Goal: Complete application form

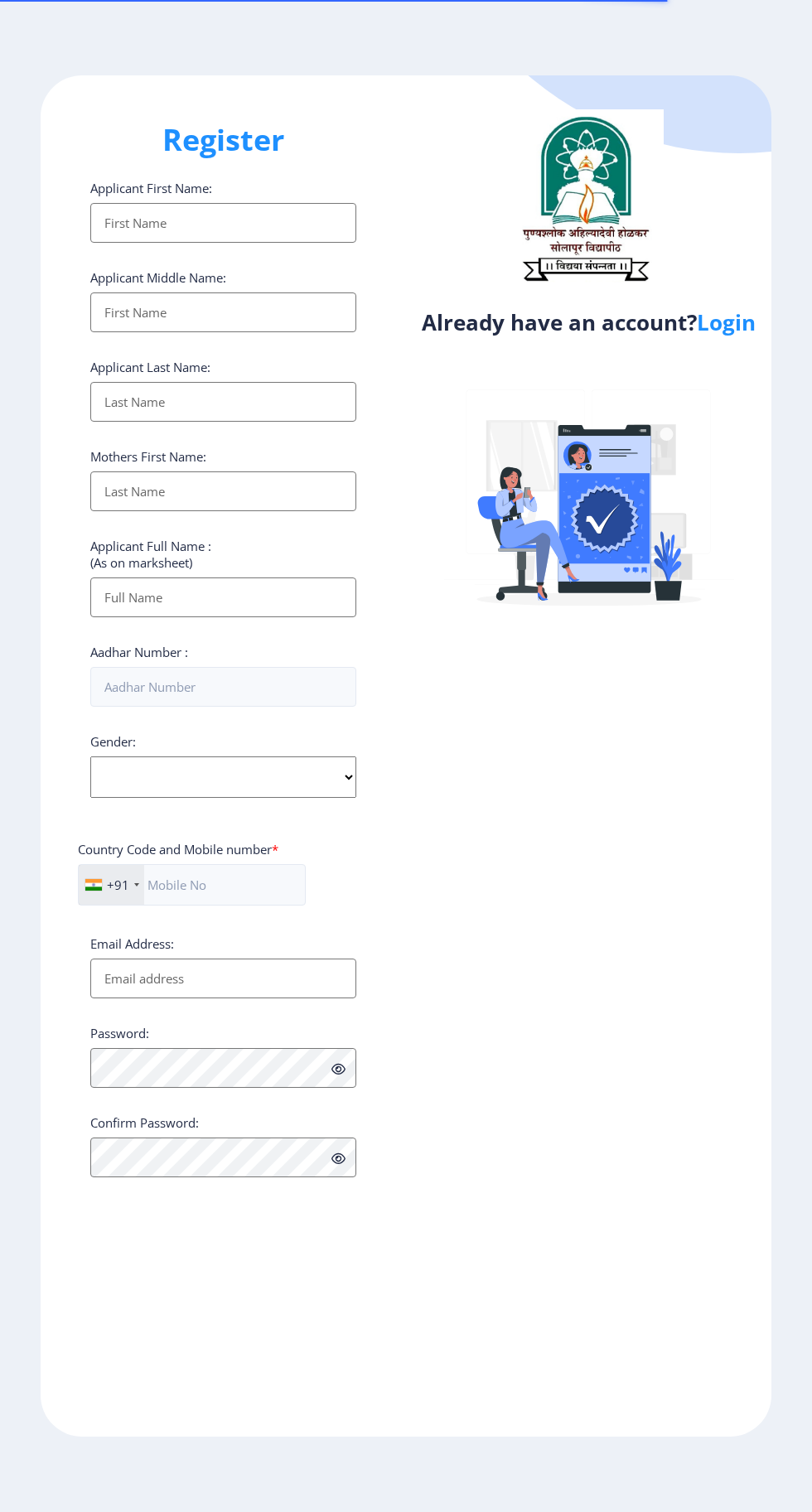
select select
click at [735, 333] on link "Login" at bounding box center [726, 322] width 59 height 30
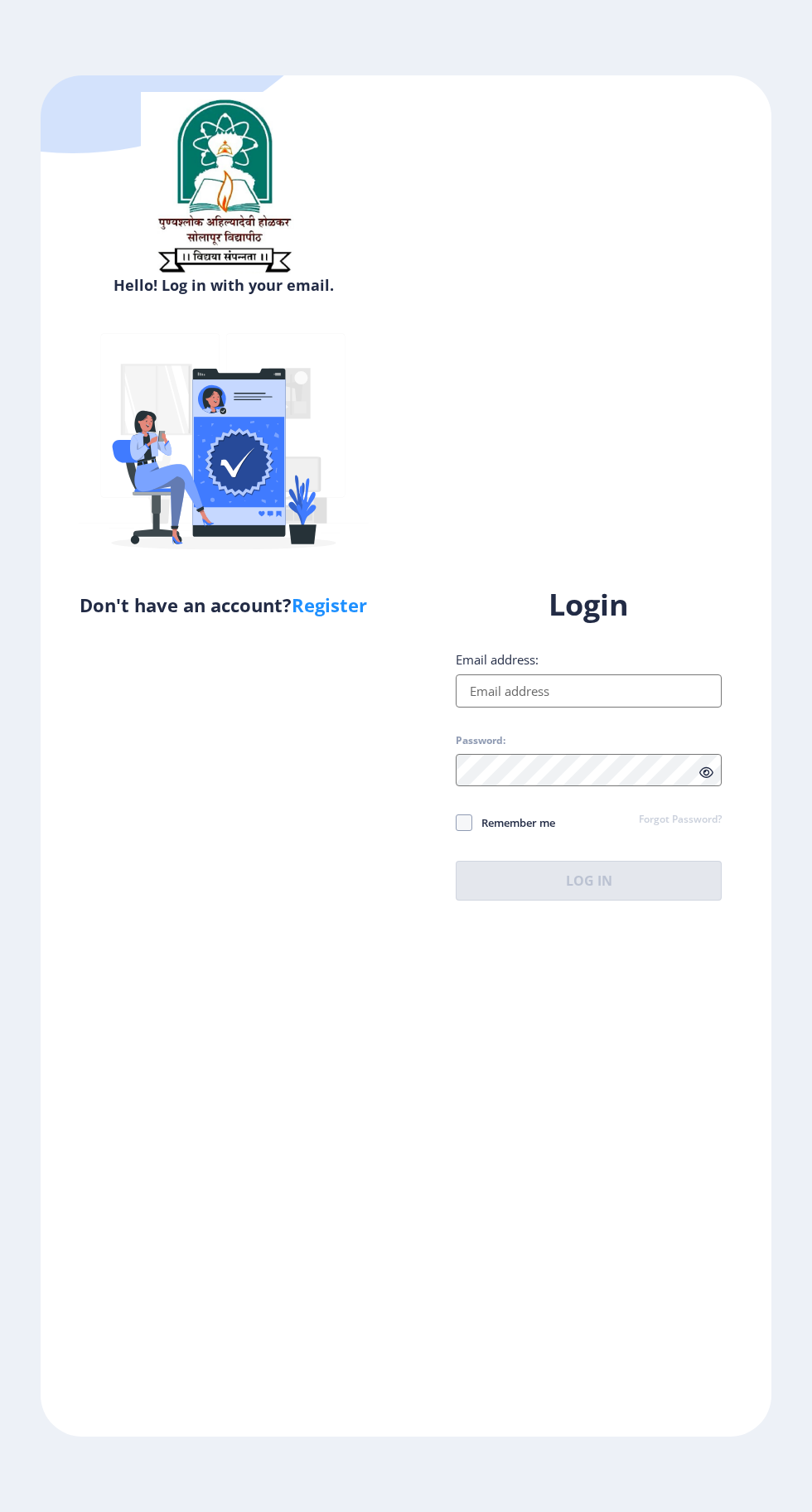
click at [649, 708] on input "Email address:" at bounding box center [588, 690] width 266 height 34
type input "[EMAIL_ADDRESS][DOMAIN_NAME]"
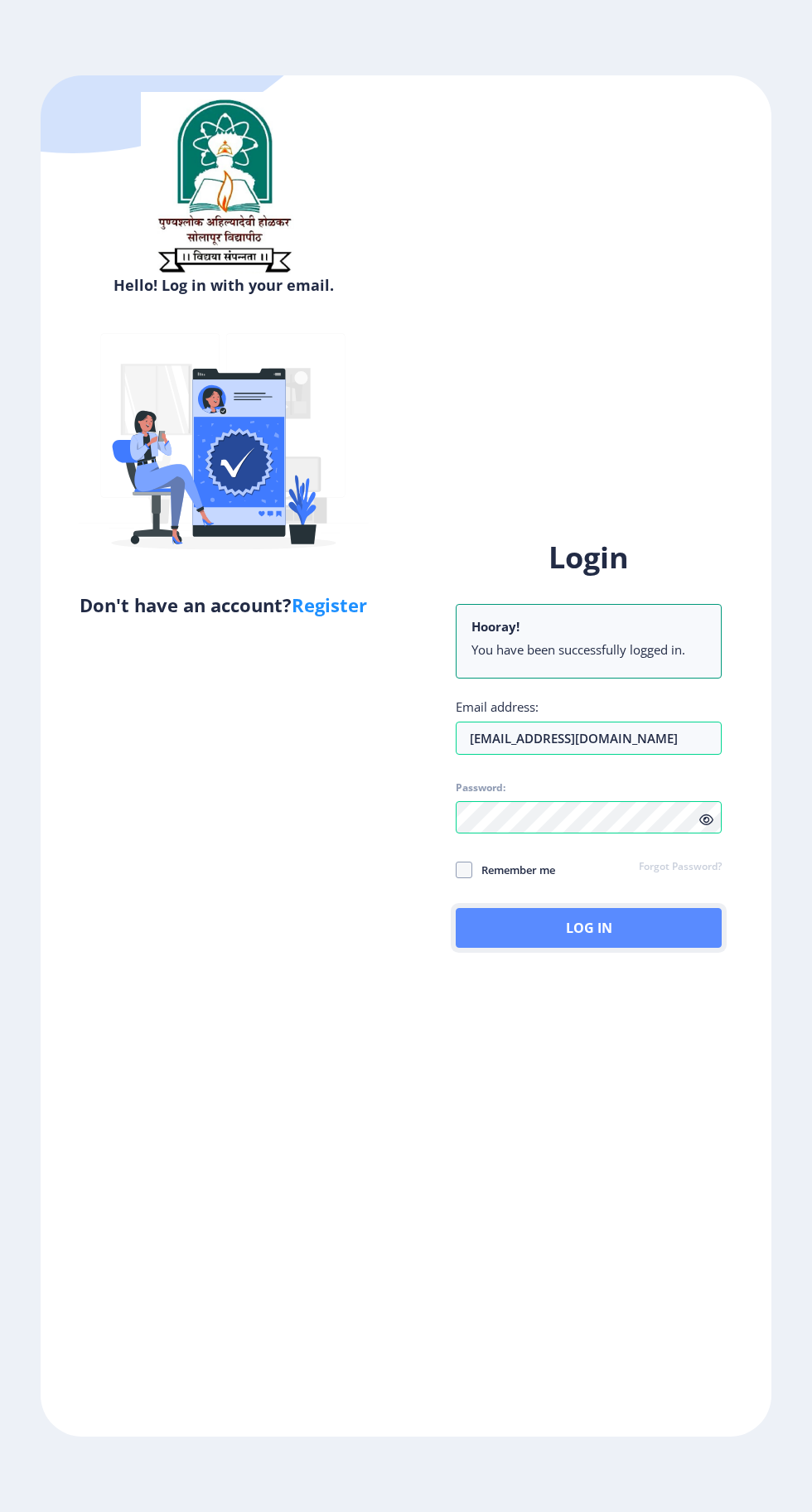
click at [588, 948] on button "Log In" at bounding box center [588, 927] width 266 height 39
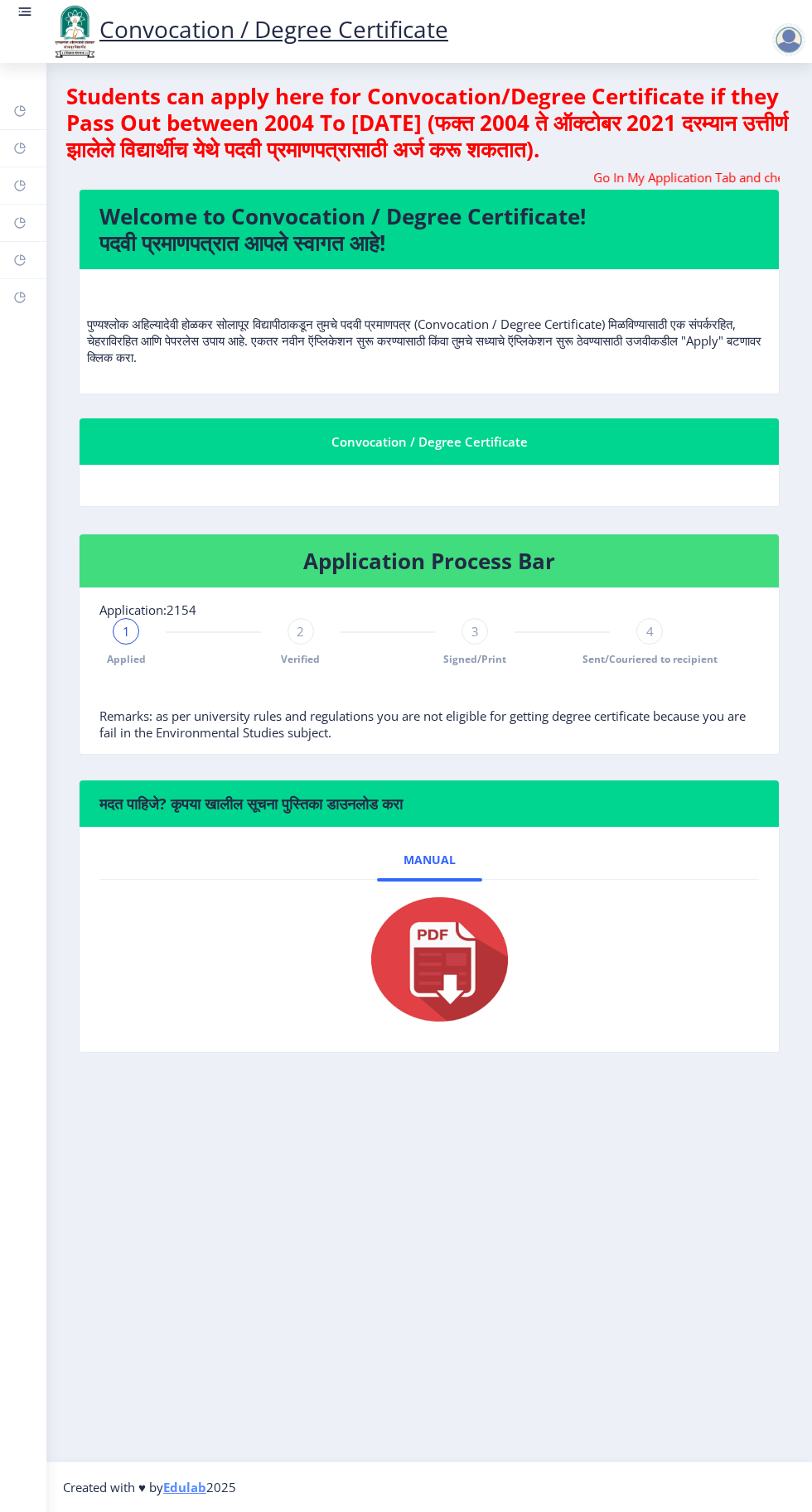
click at [125, 630] on span "1" at bounding box center [127, 631] width 8 height 16
click at [19, 222] on rect at bounding box center [20, 223] width 13 height 13
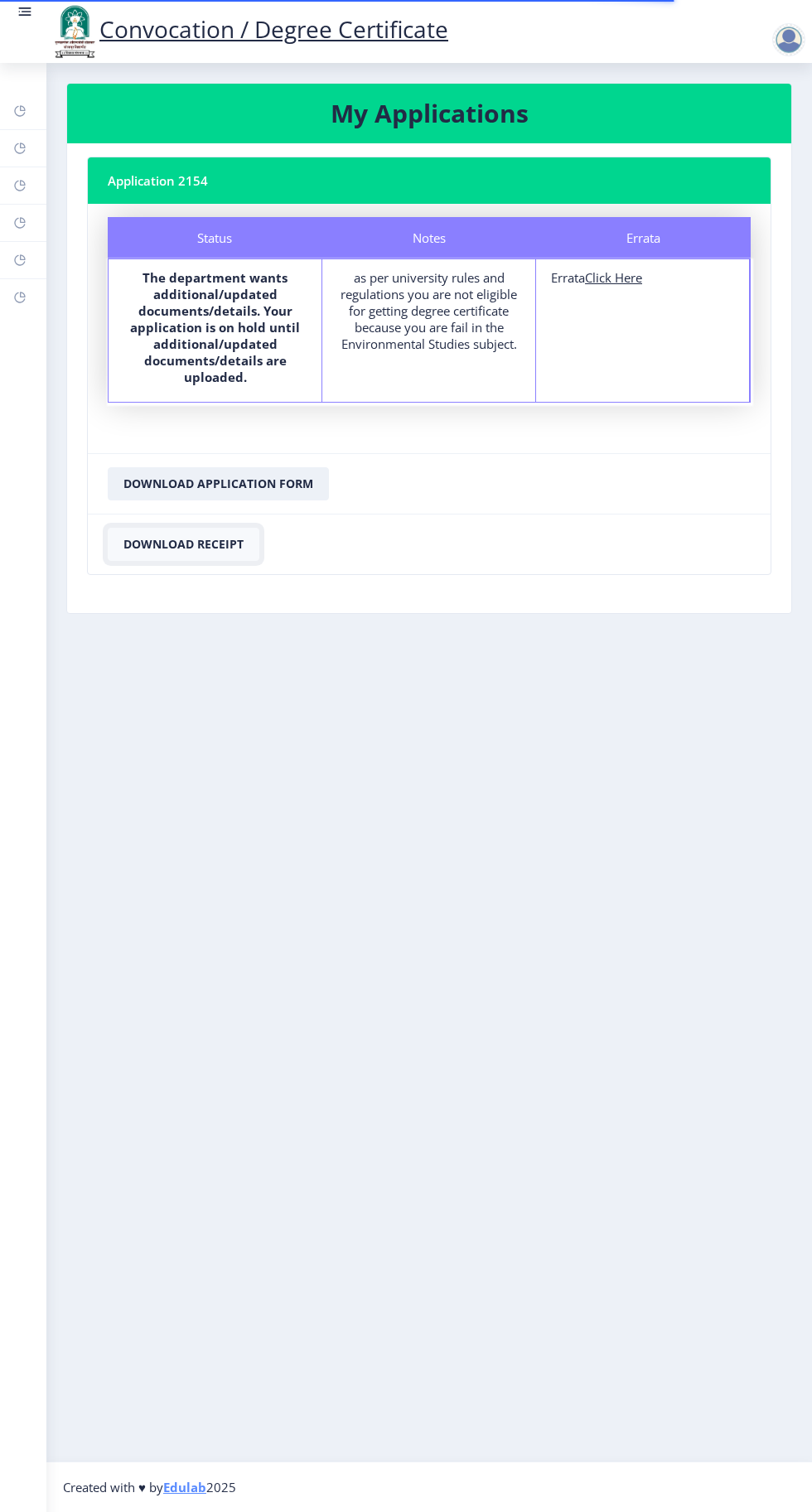
click at [208, 541] on button "Download Receipt" at bounding box center [183, 544] width 152 height 34
click at [19, 111] on rect at bounding box center [20, 111] width 13 height 13
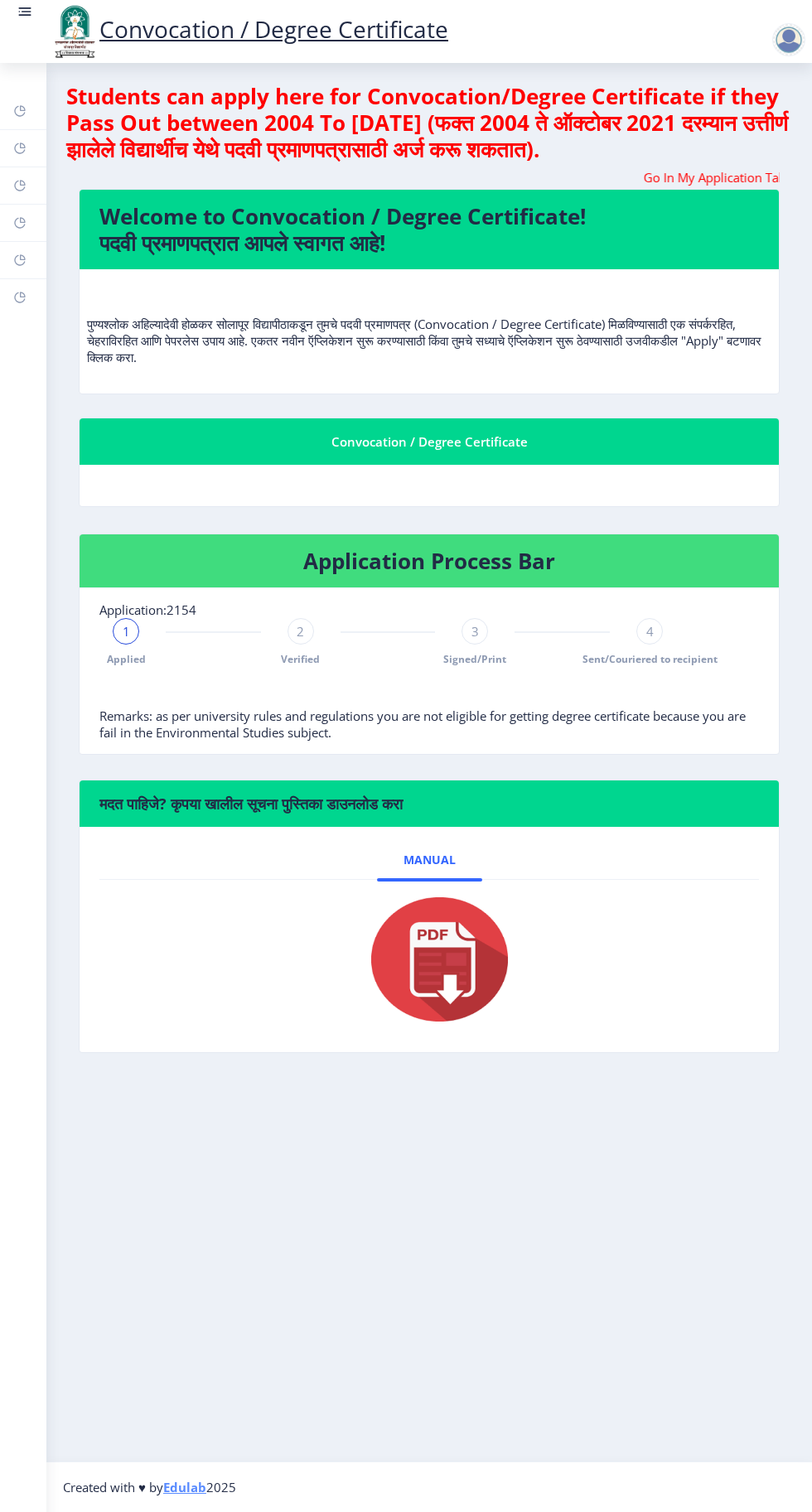
click at [451, 961] on img at bounding box center [429, 959] width 166 height 132
click at [20, 260] on rect at bounding box center [20, 260] width 13 height 13
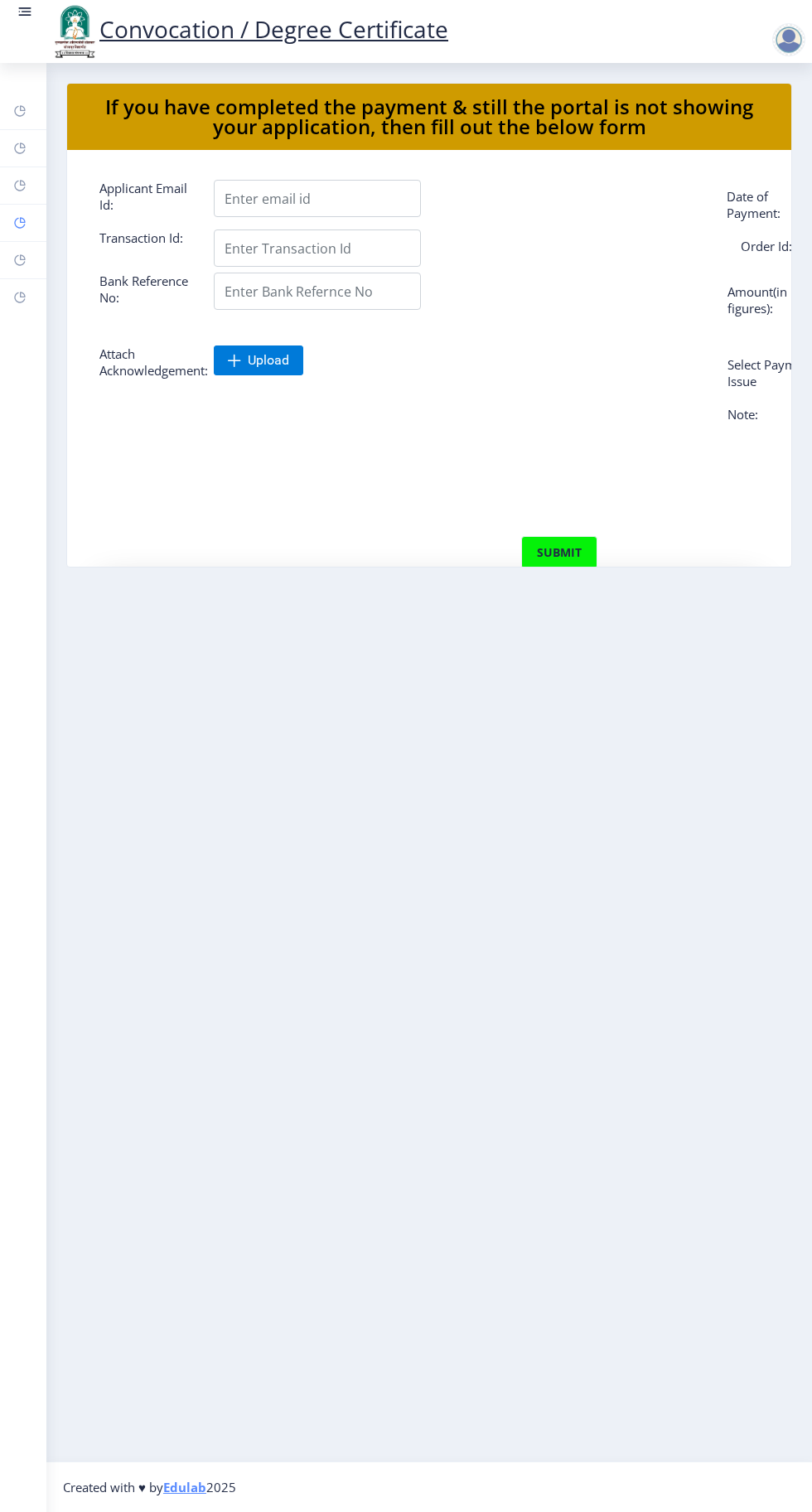
click at [16, 217] on rect at bounding box center [20, 223] width 13 height 13
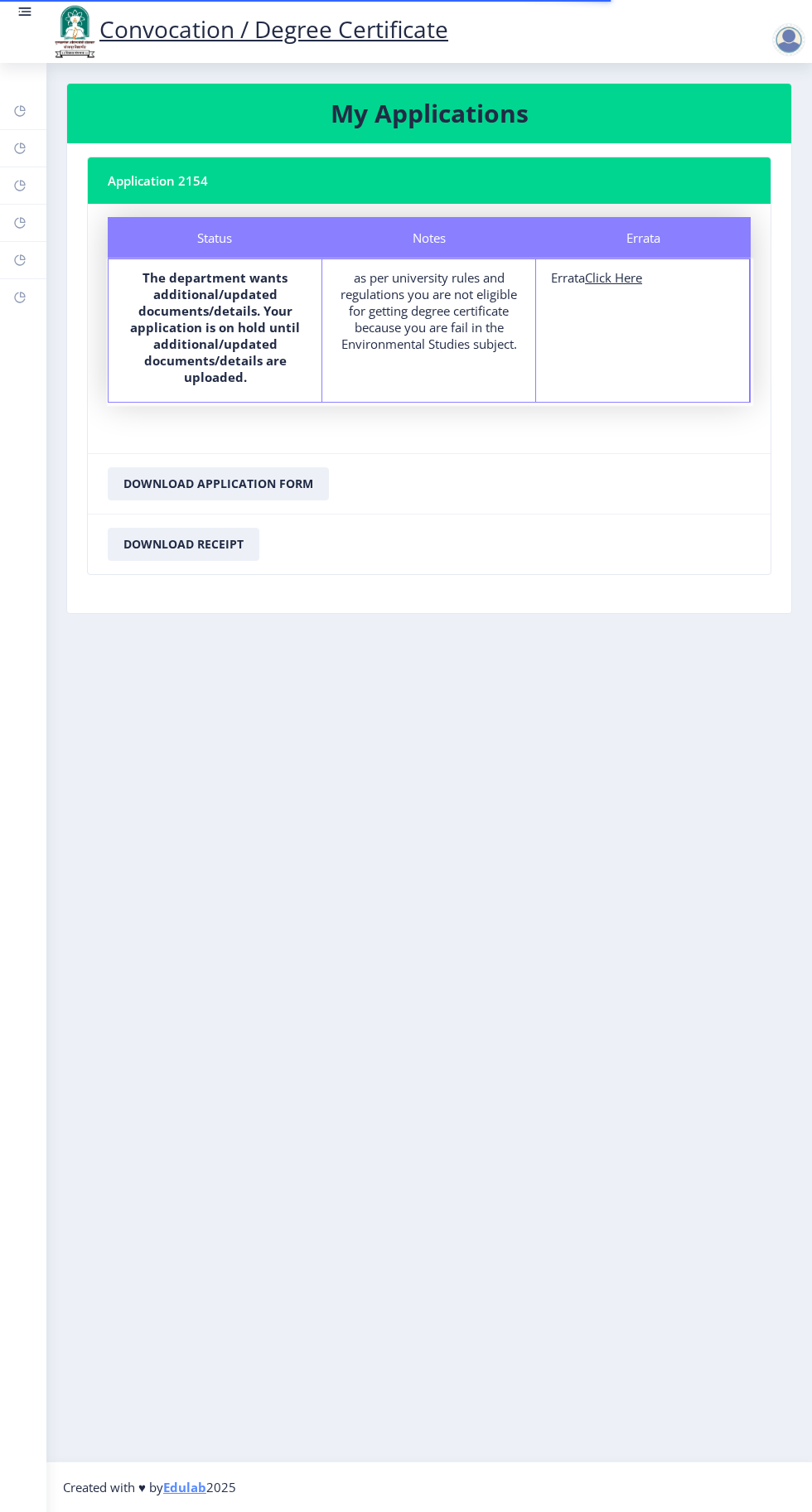
click at [628, 276] on u "Click Here" at bounding box center [613, 276] width 58 height 16
select select
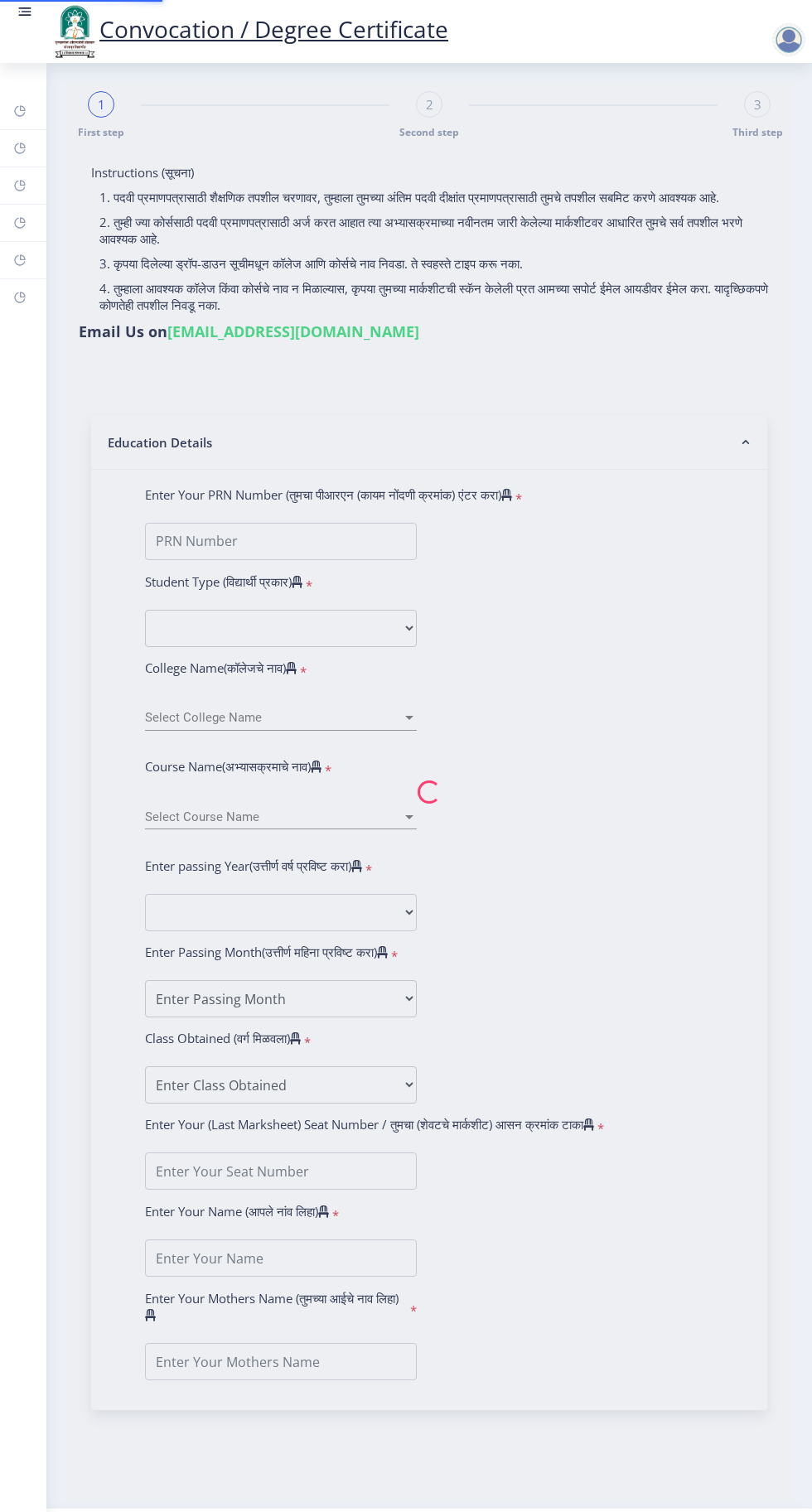
type input "[PERSON_NAME]"
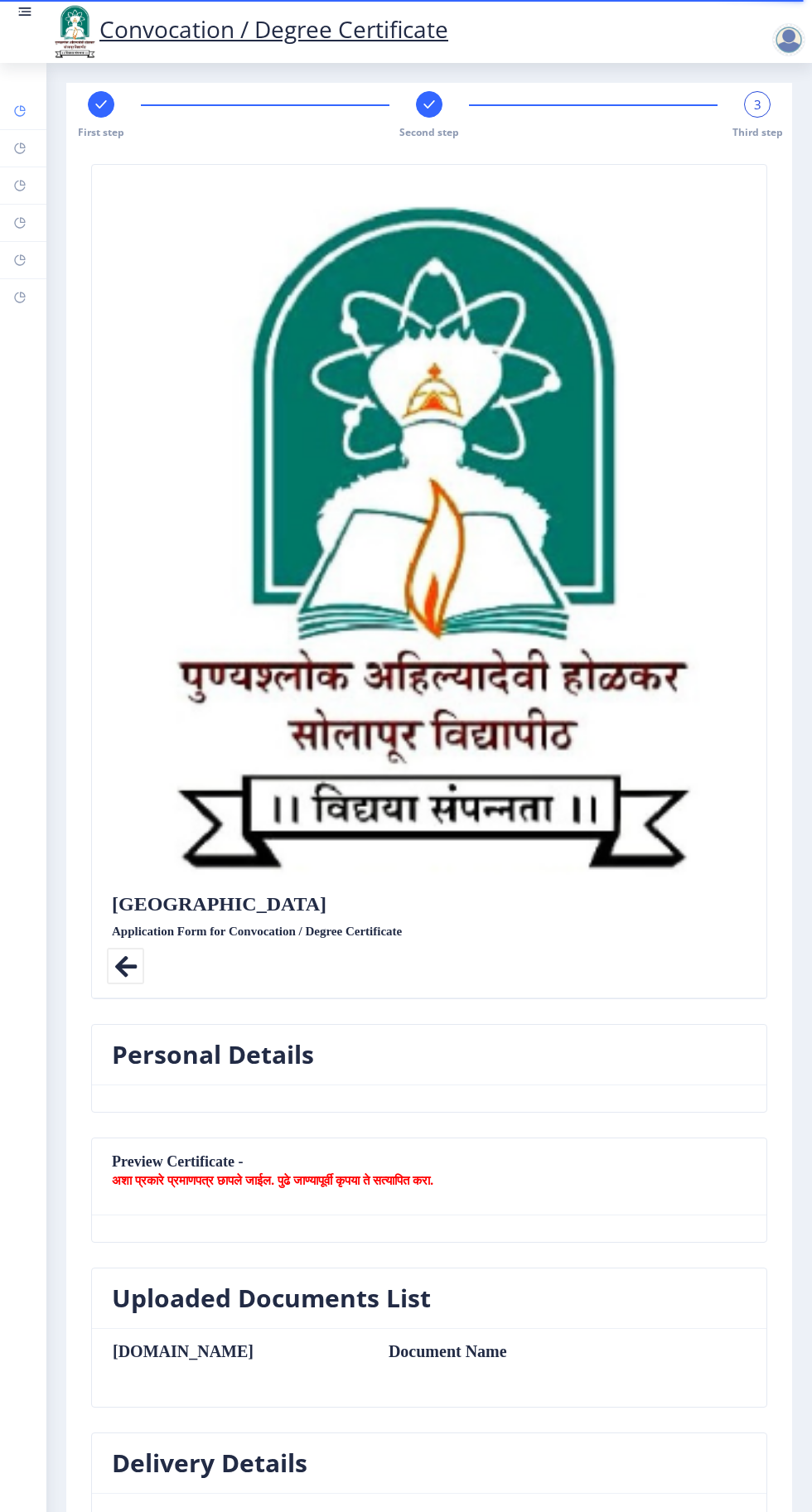
click at [25, 107] on rect at bounding box center [20, 111] width 13 height 13
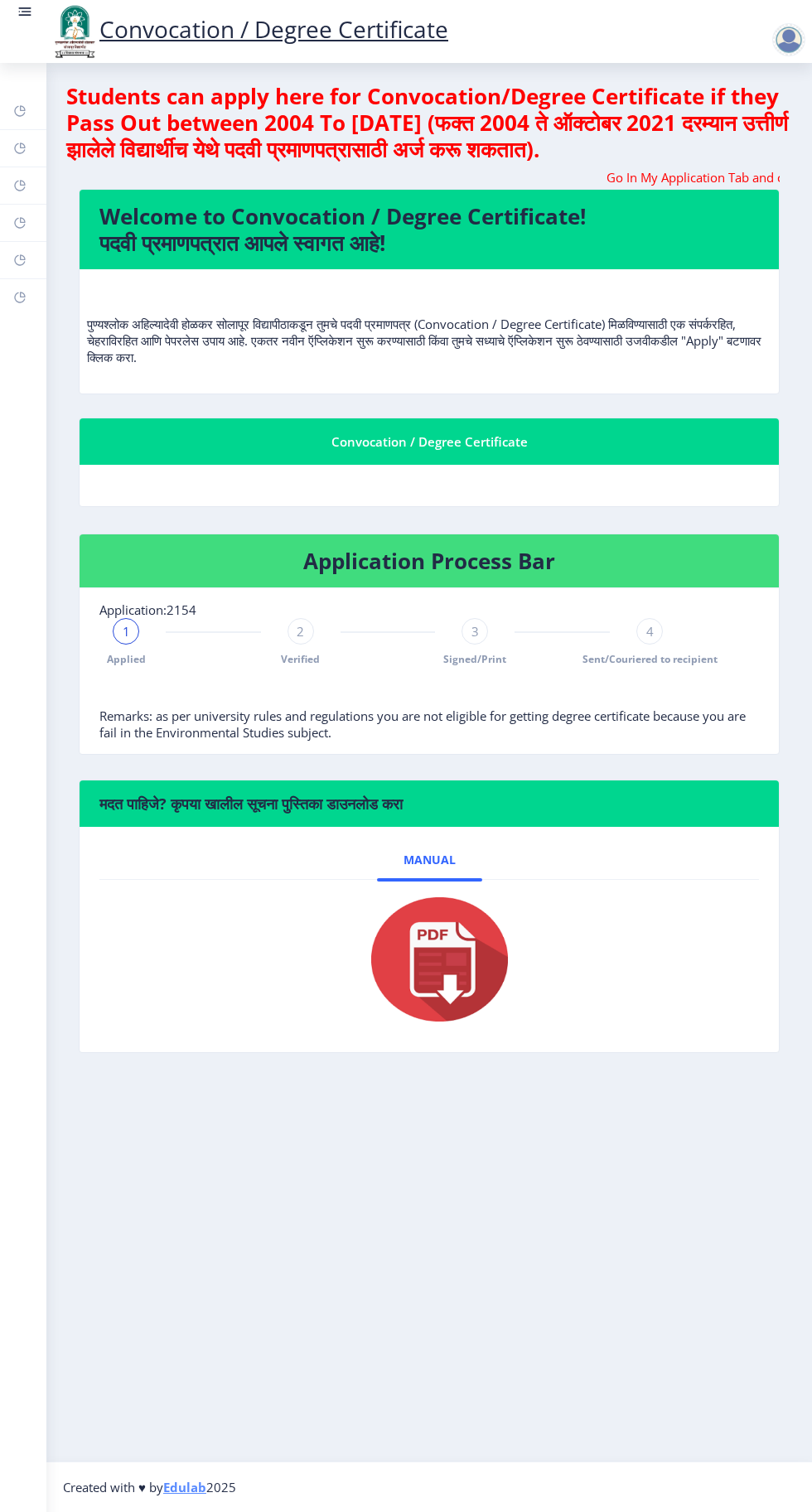
click at [450, 974] on img at bounding box center [429, 959] width 166 height 132
click at [466, 658] on span "Signed/Print" at bounding box center [475, 659] width 63 height 14
click at [22, 25] on link at bounding box center [24, 31] width 16 height 57
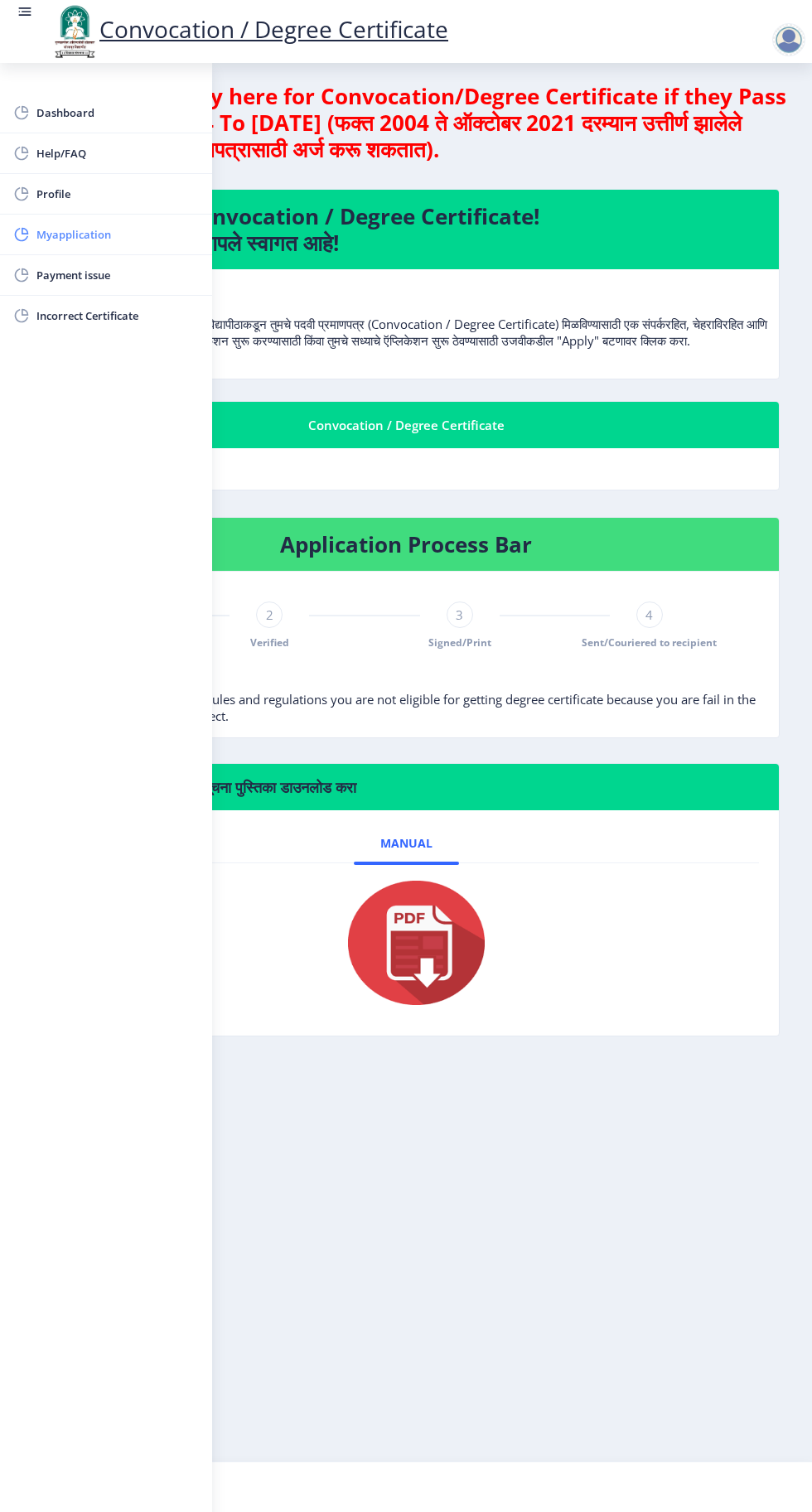
click at [87, 235] on span "Myapplication" at bounding box center [117, 234] width 162 height 20
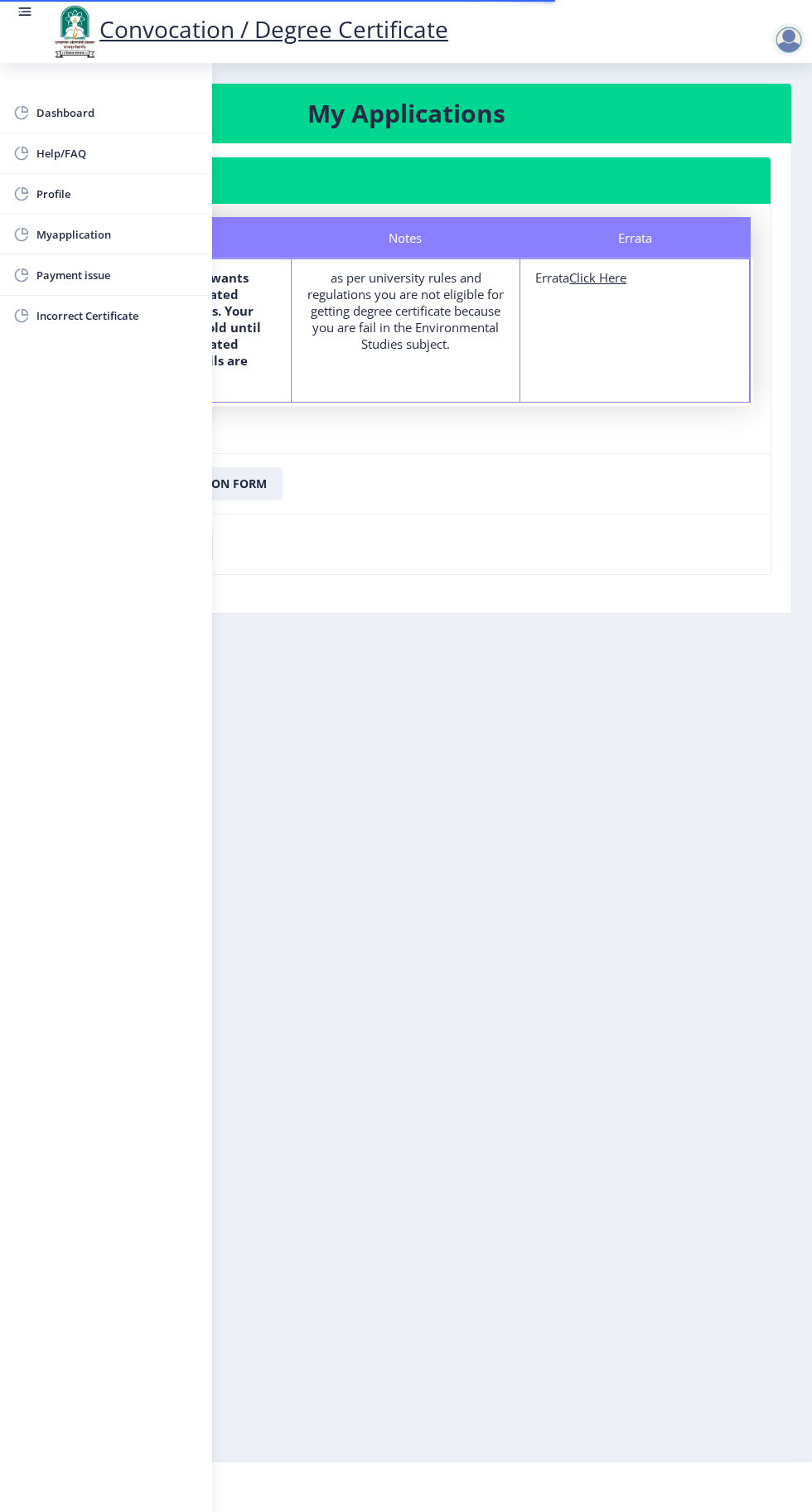
click at [603, 276] on u "Click Here" at bounding box center [598, 276] width 58 height 16
select select
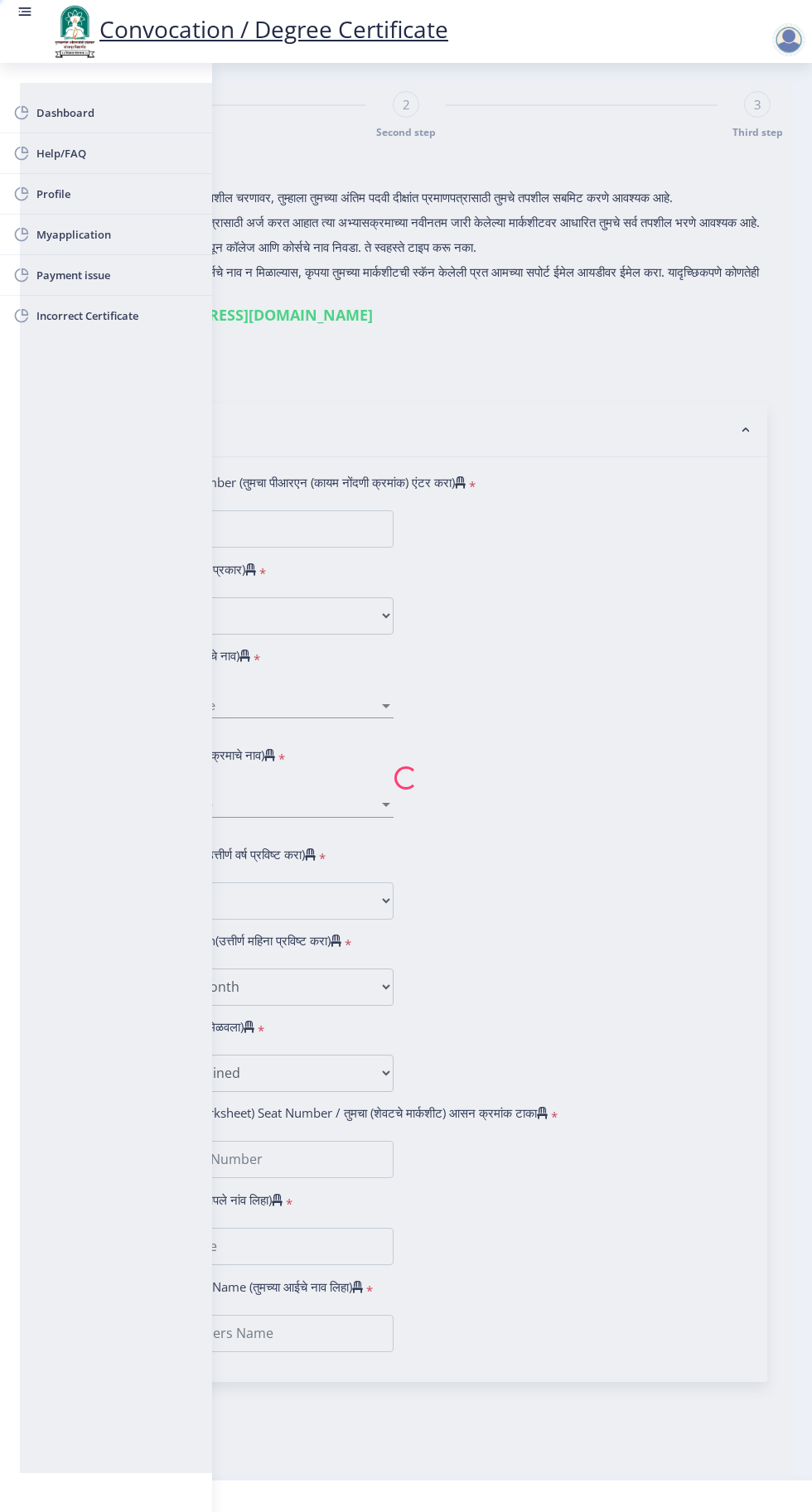
type input "[PERSON_NAME]"
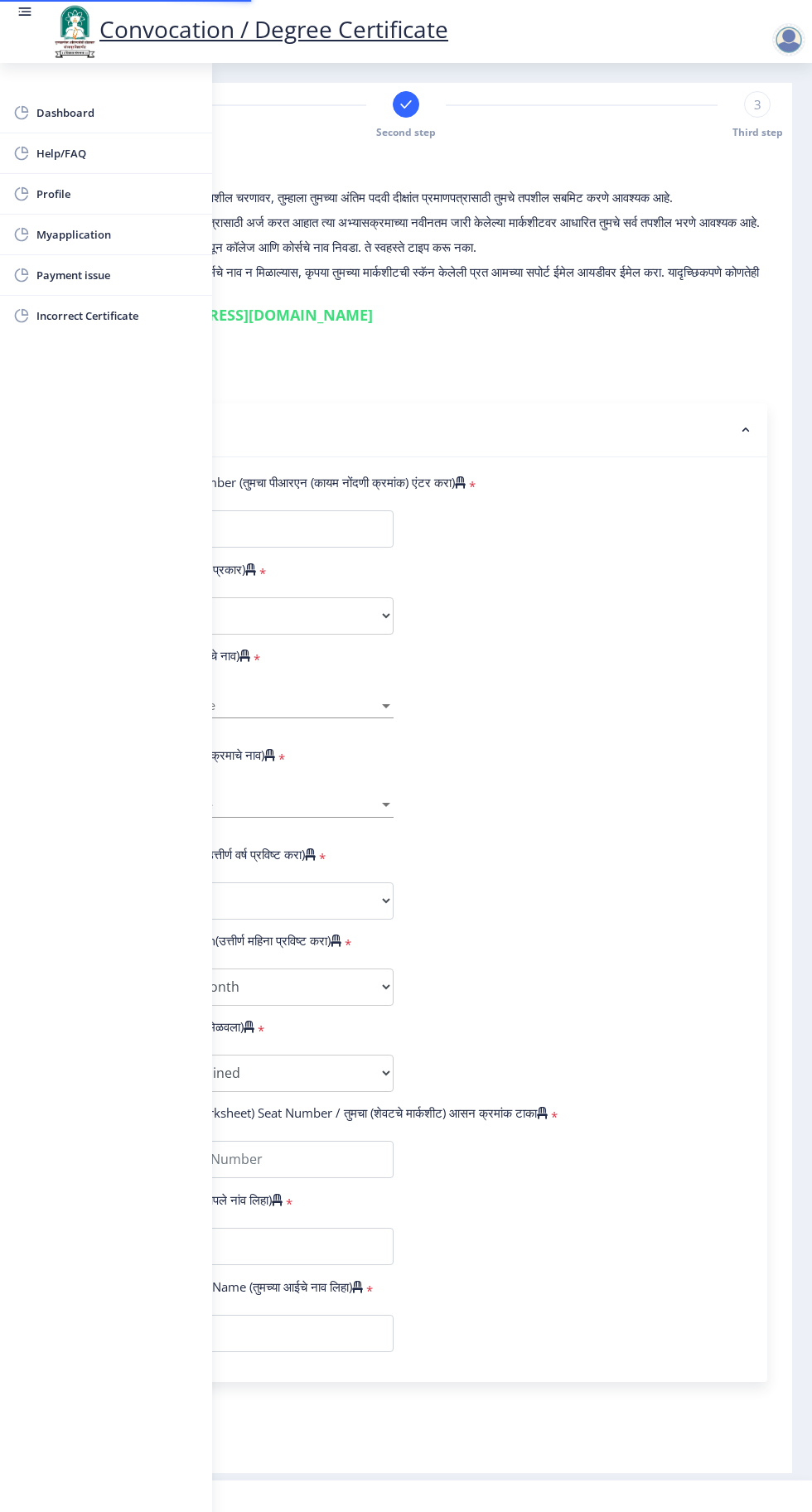
type input "2015032500073893"
select select "Regular"
select select "2018"
select select "April"
select select "Grade A"
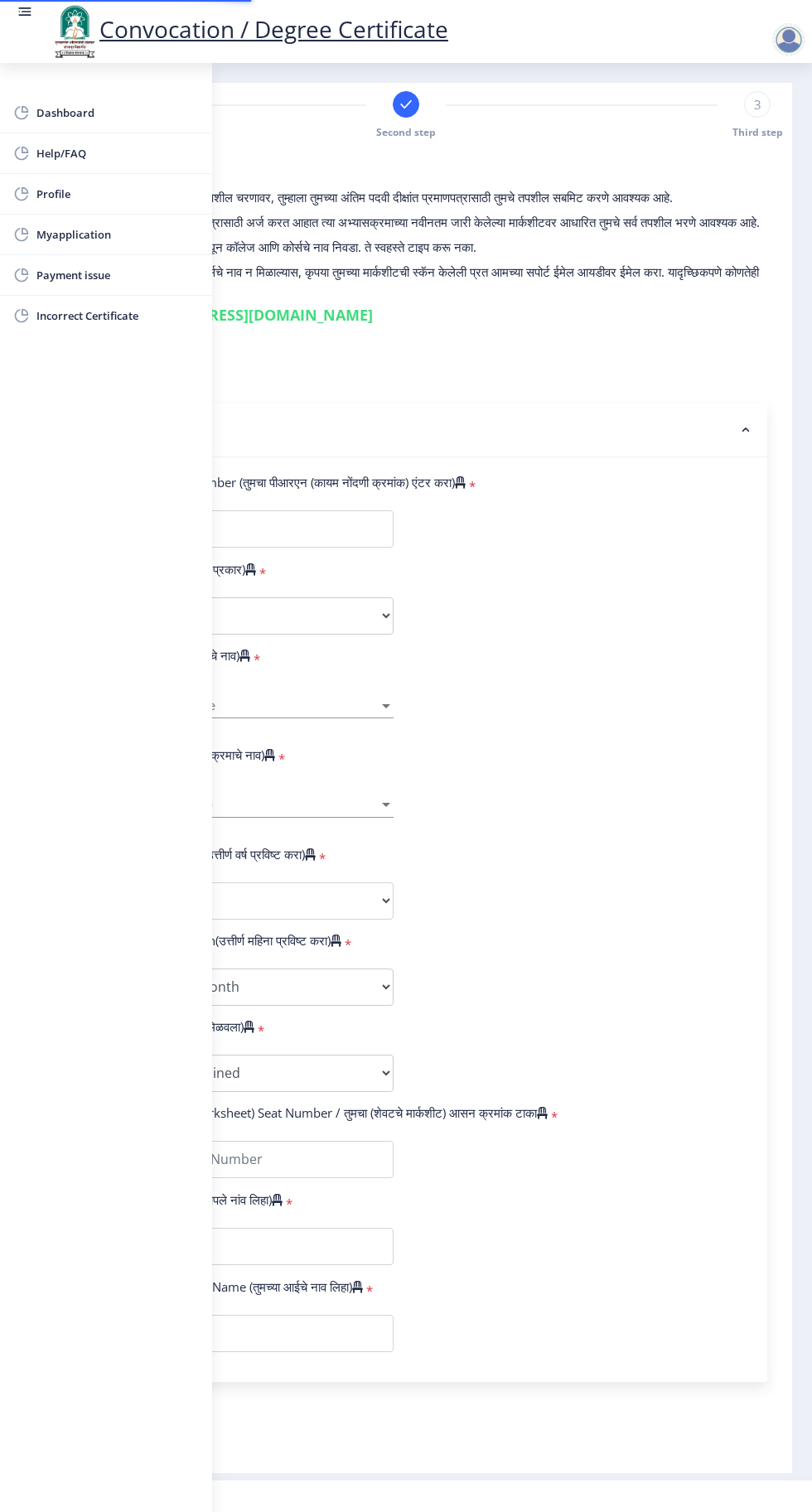
type input "185213"
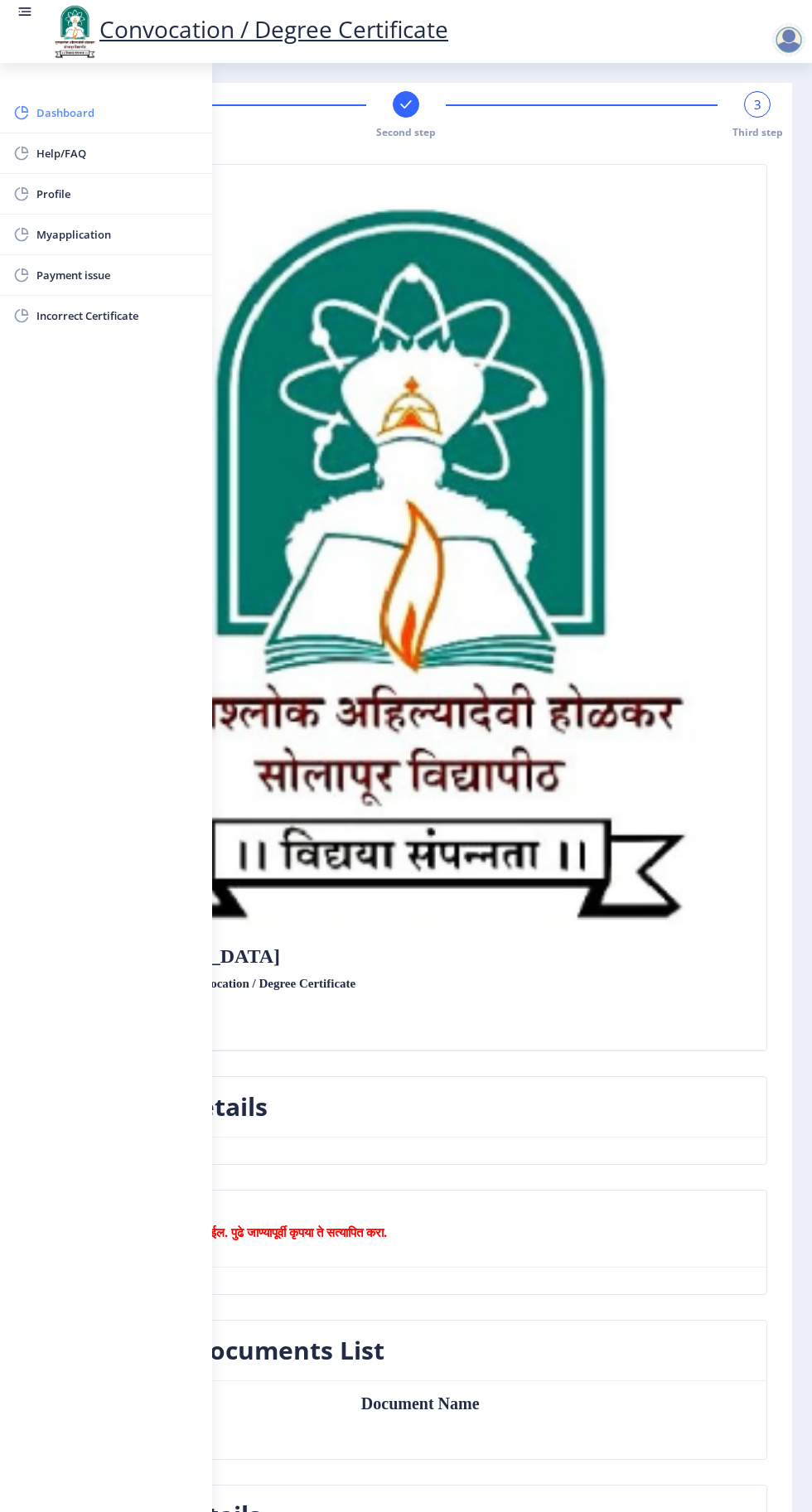
click at [51, 103] on span "Dashboard" at bounding box center [117, 112] width 162 height 20
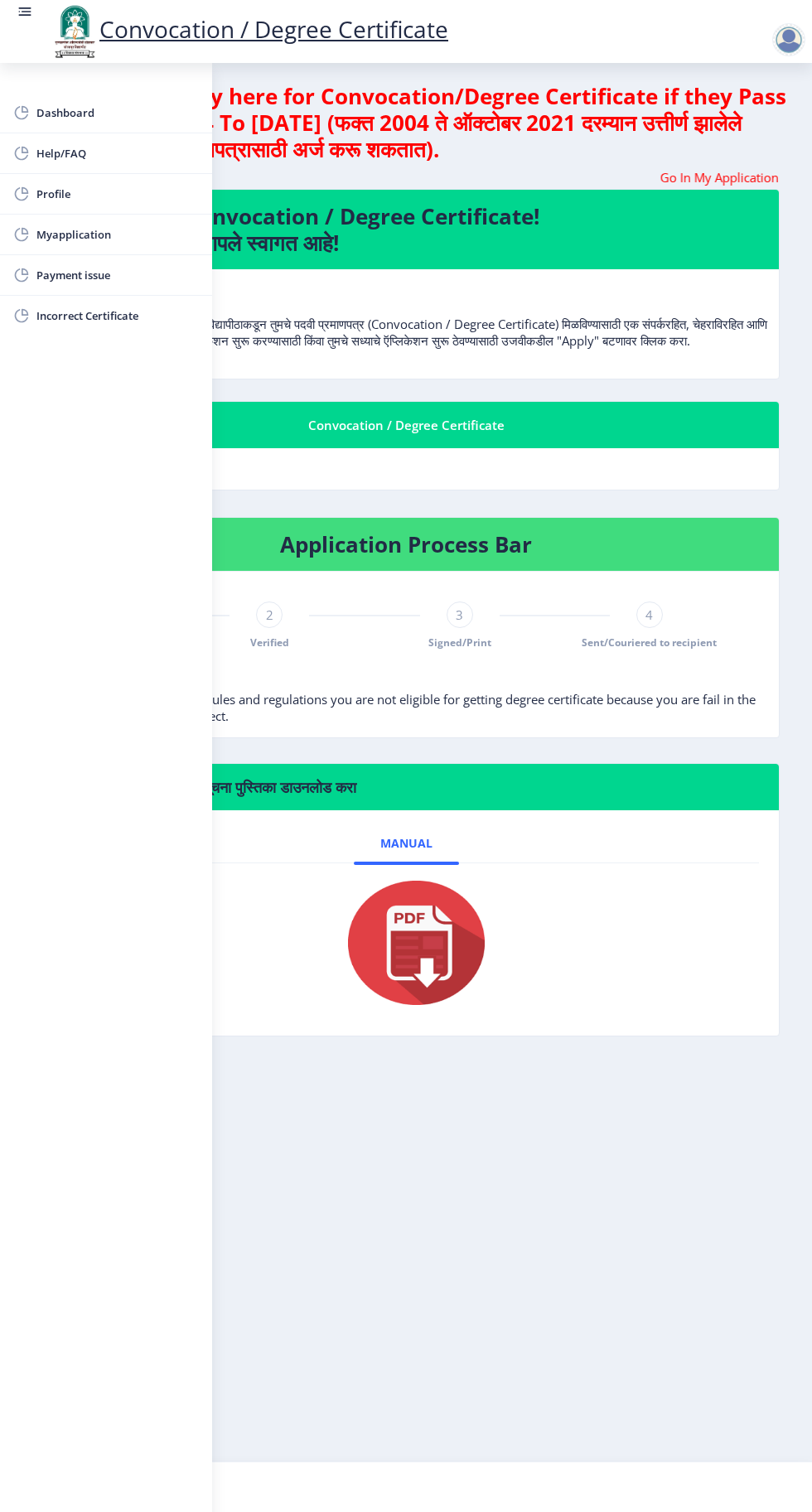
click at [785, 39] on div at bounding box center [788, 39] width 34 height 34
click at [739, 130] on span "Log out" at bounding box center [745, 129] width 106 height 20
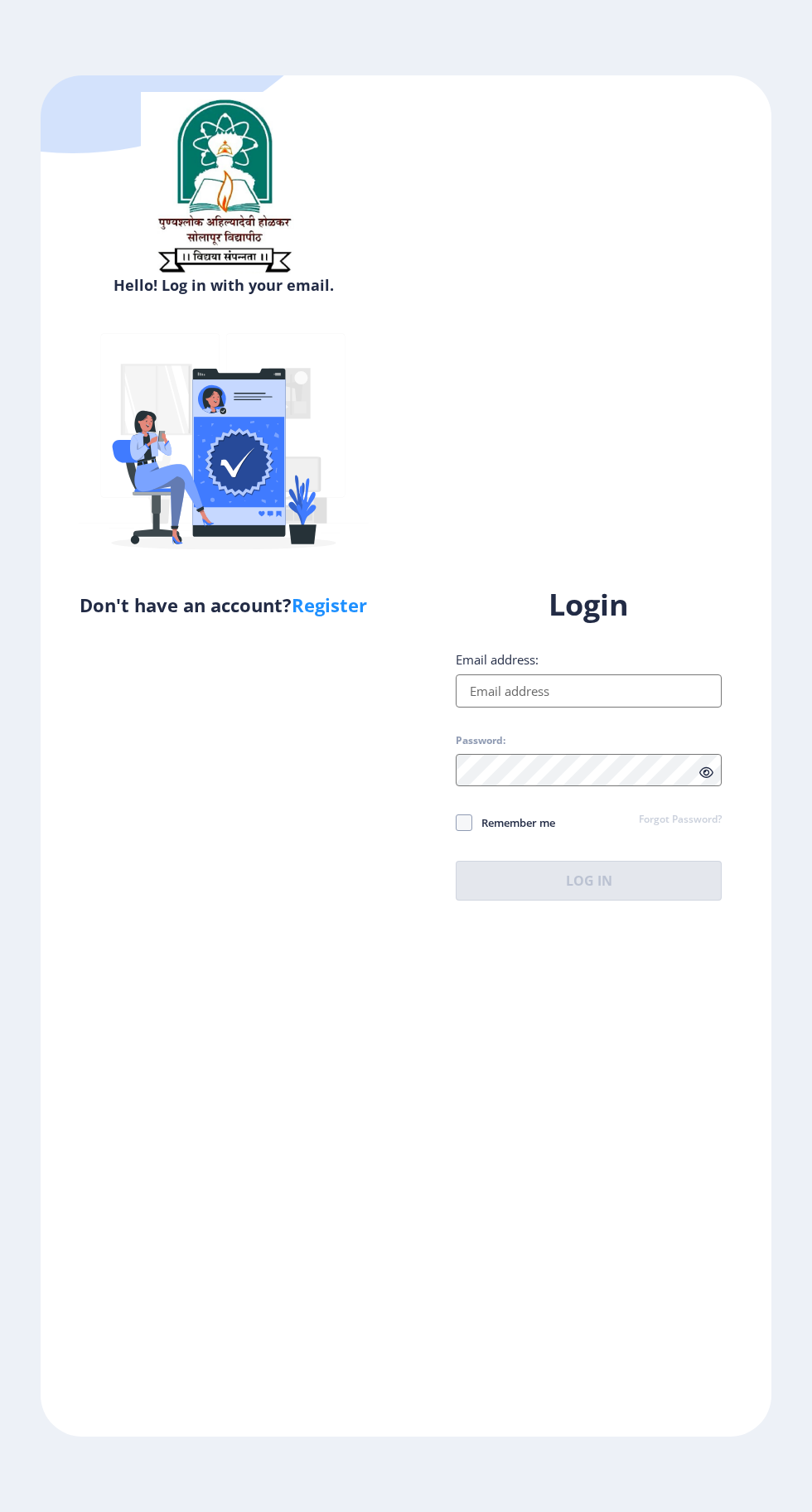
click at [543, 708] on input "Email address:" at bounding box center [588, 690] width 266 height 34
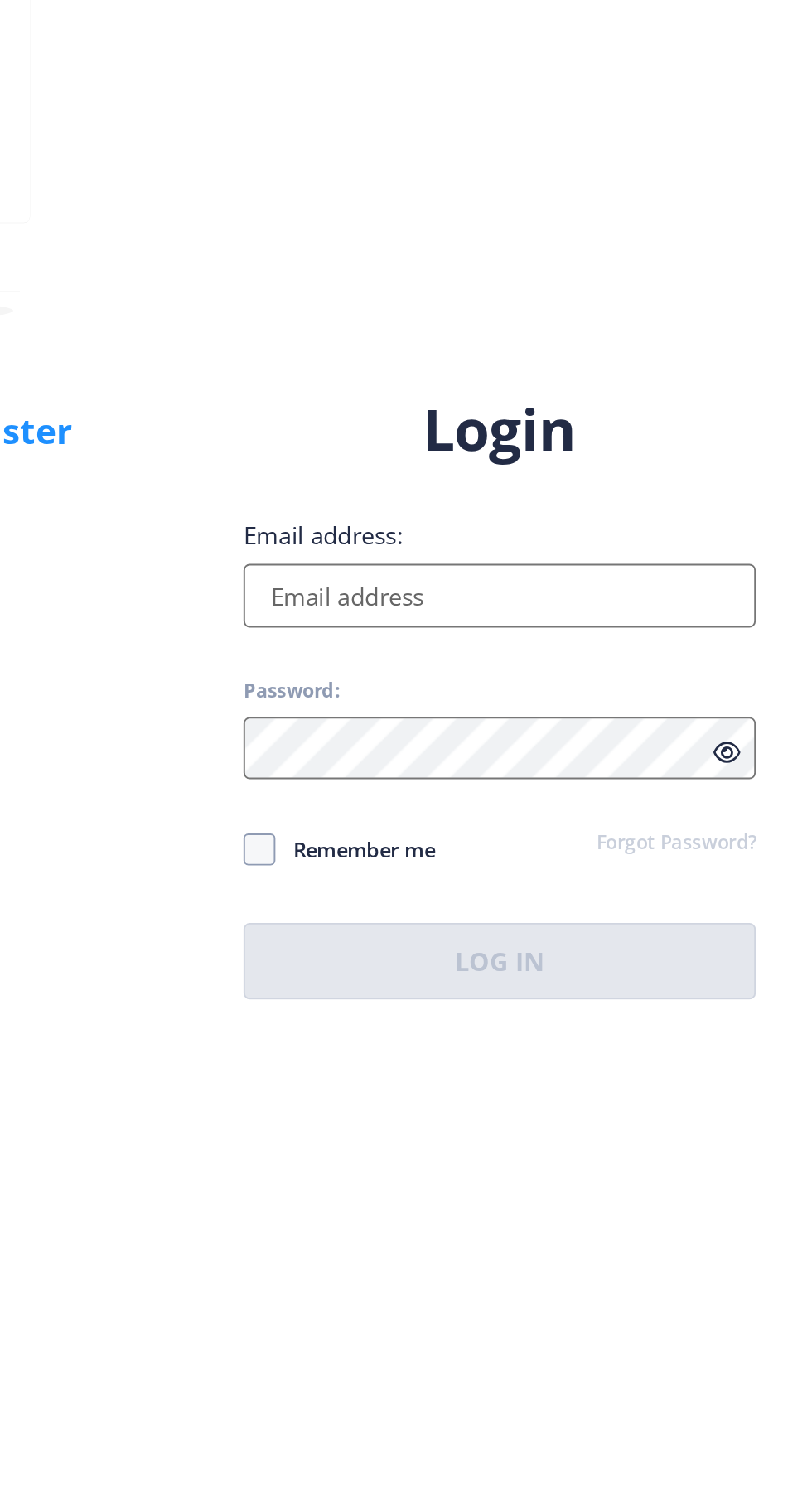
type input "[EMAIL_ADDRESS][DOMAIN_NAME]"
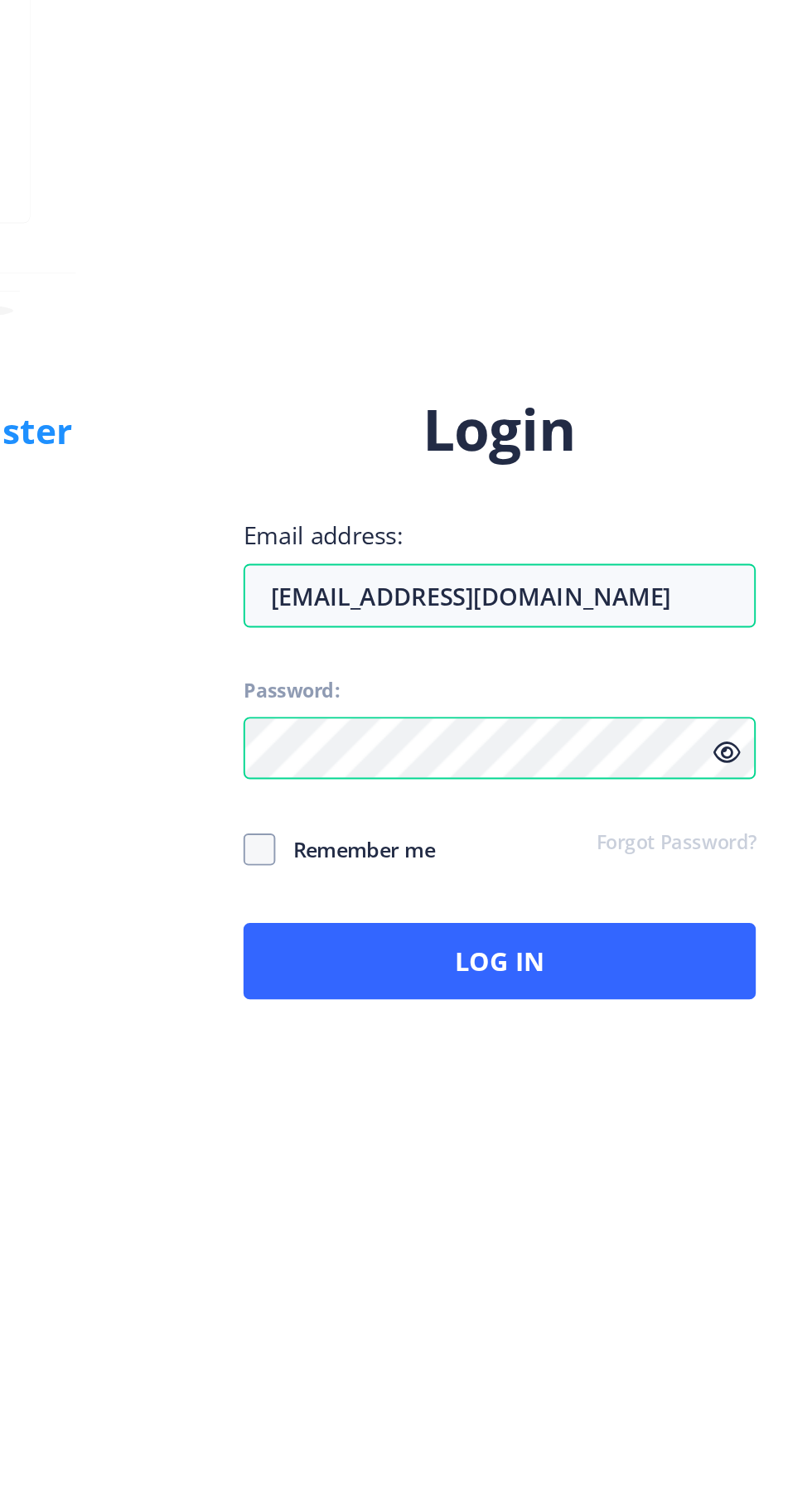
click at [708, 779] on icon at bounding box center [705, 772] width 14 height 12
click at [709, 779] on icon at bounding box center [705, 772] width 14 height 12
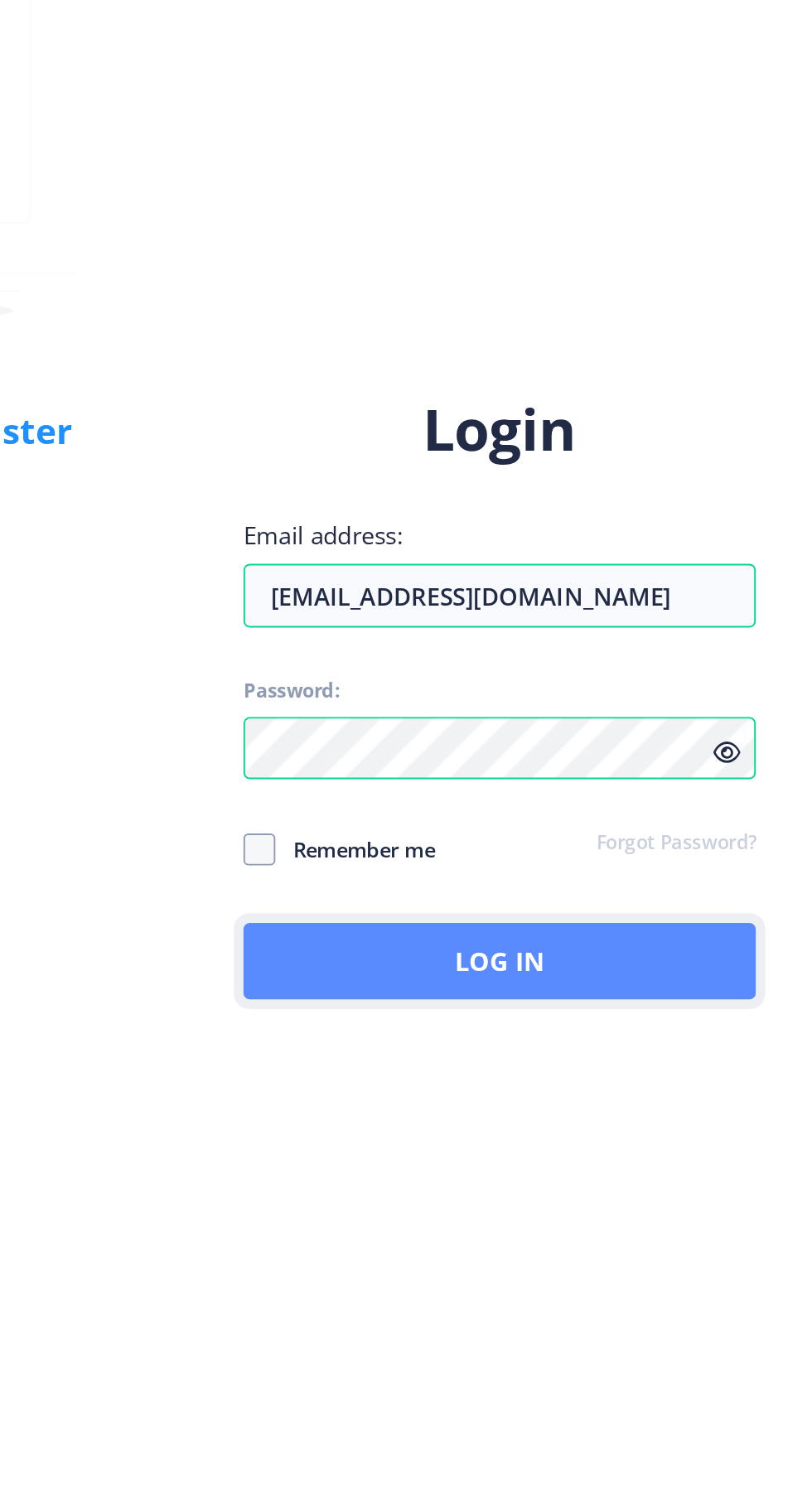
click at [614, 900] on button "Log In" at bounding box center [588, 879] width 266 height 39
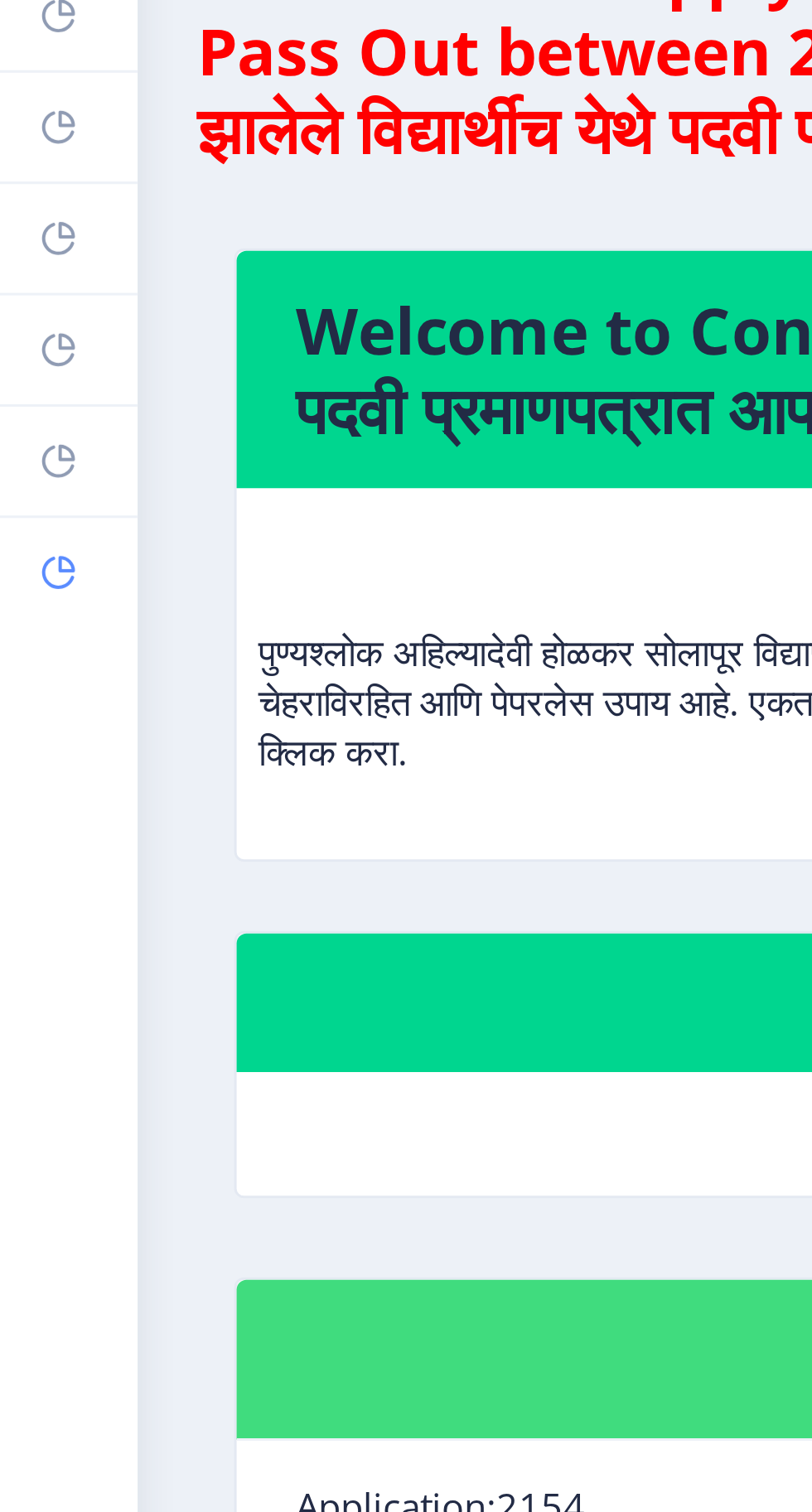
click at [18, 296] on rect at bounding box center [20, 298] width 13 height 13
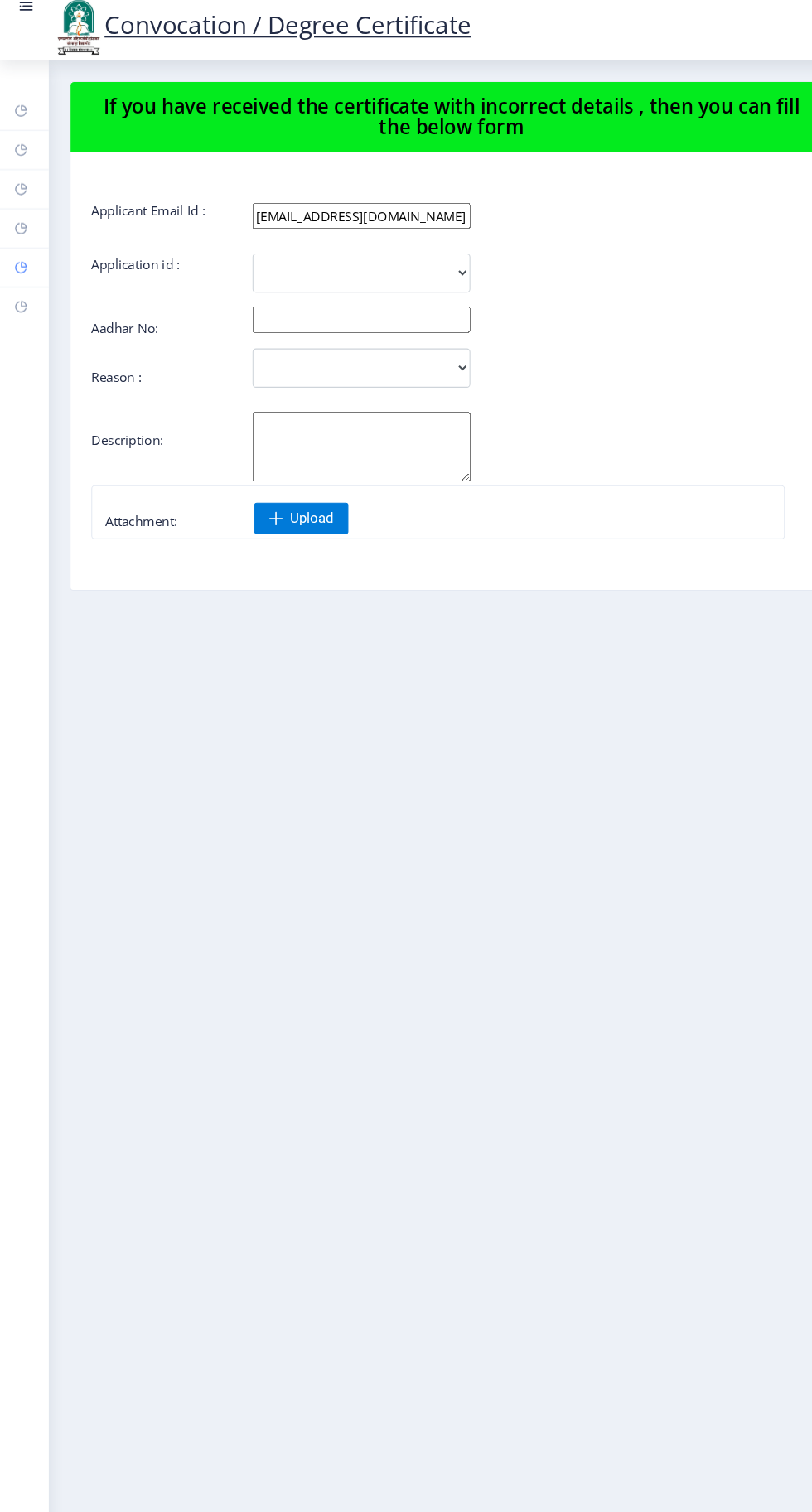
click at [18, 255] on icon at bounding box center [19, 260] width 11 height 11
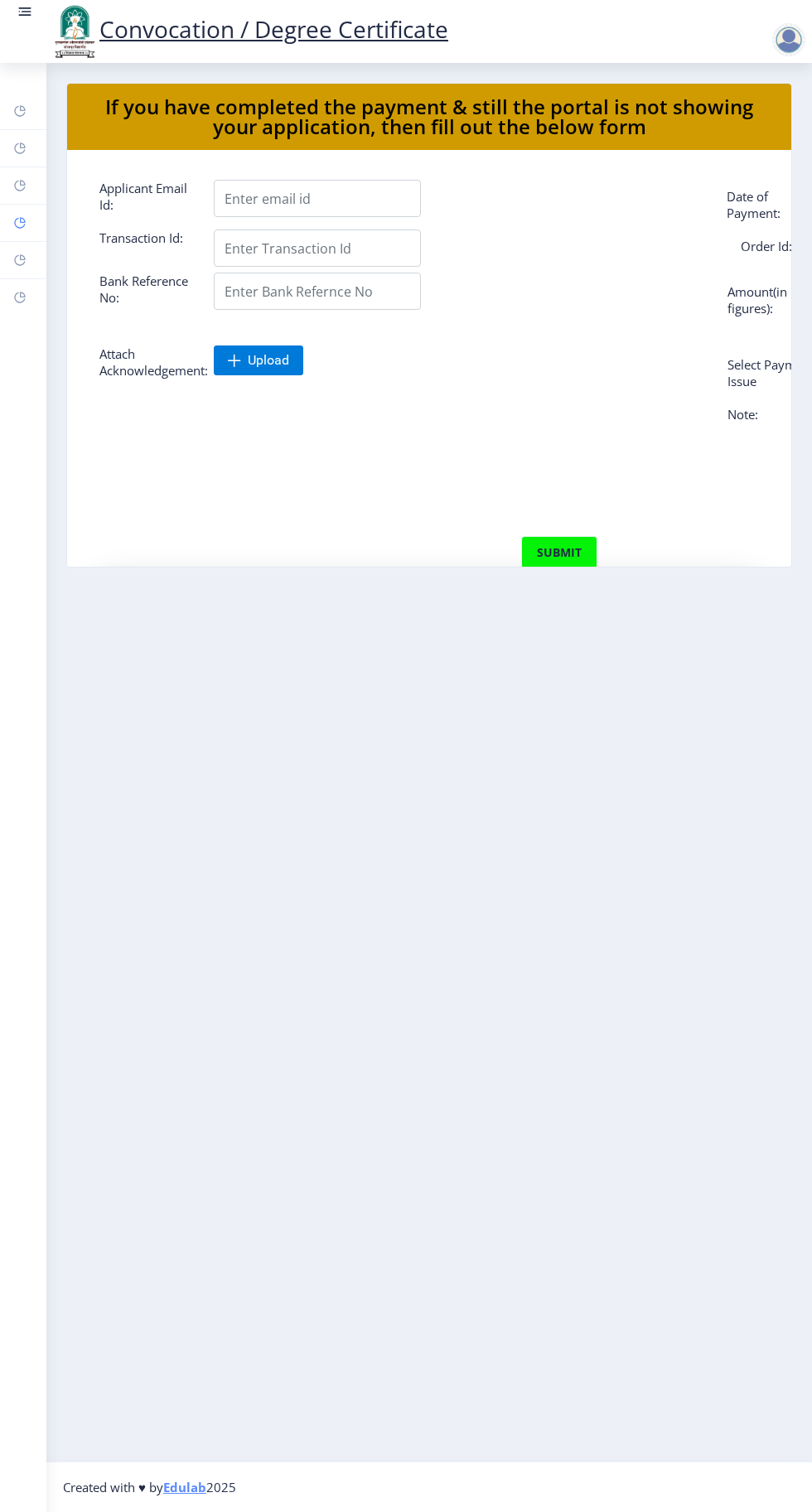
click at [17, 223] on rect at bounding box center [20, 223] width 13 height 13
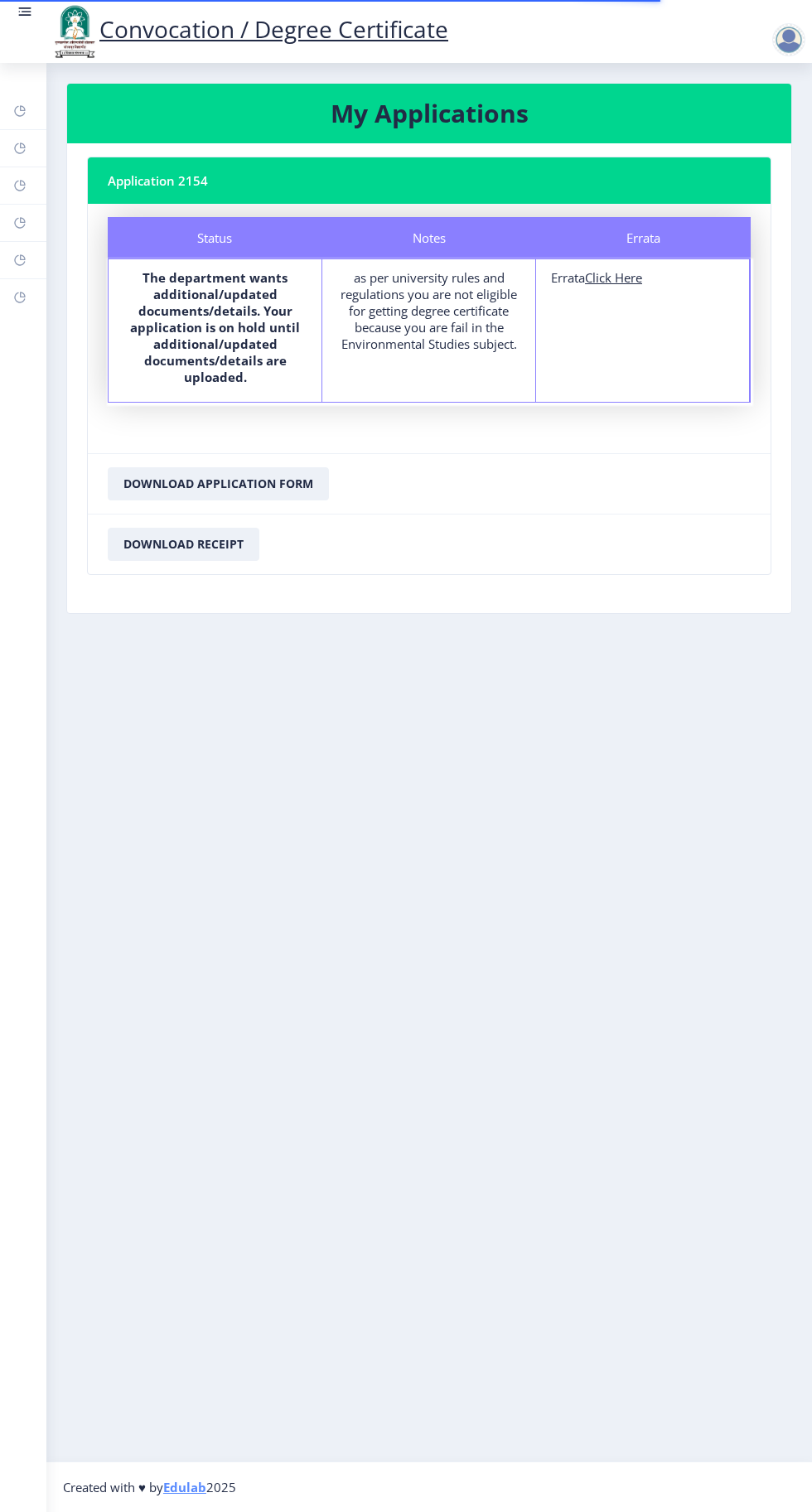
click at [621, 276] on u "Click Here" at bounding box center [613, 276] width 58 height 16
select select
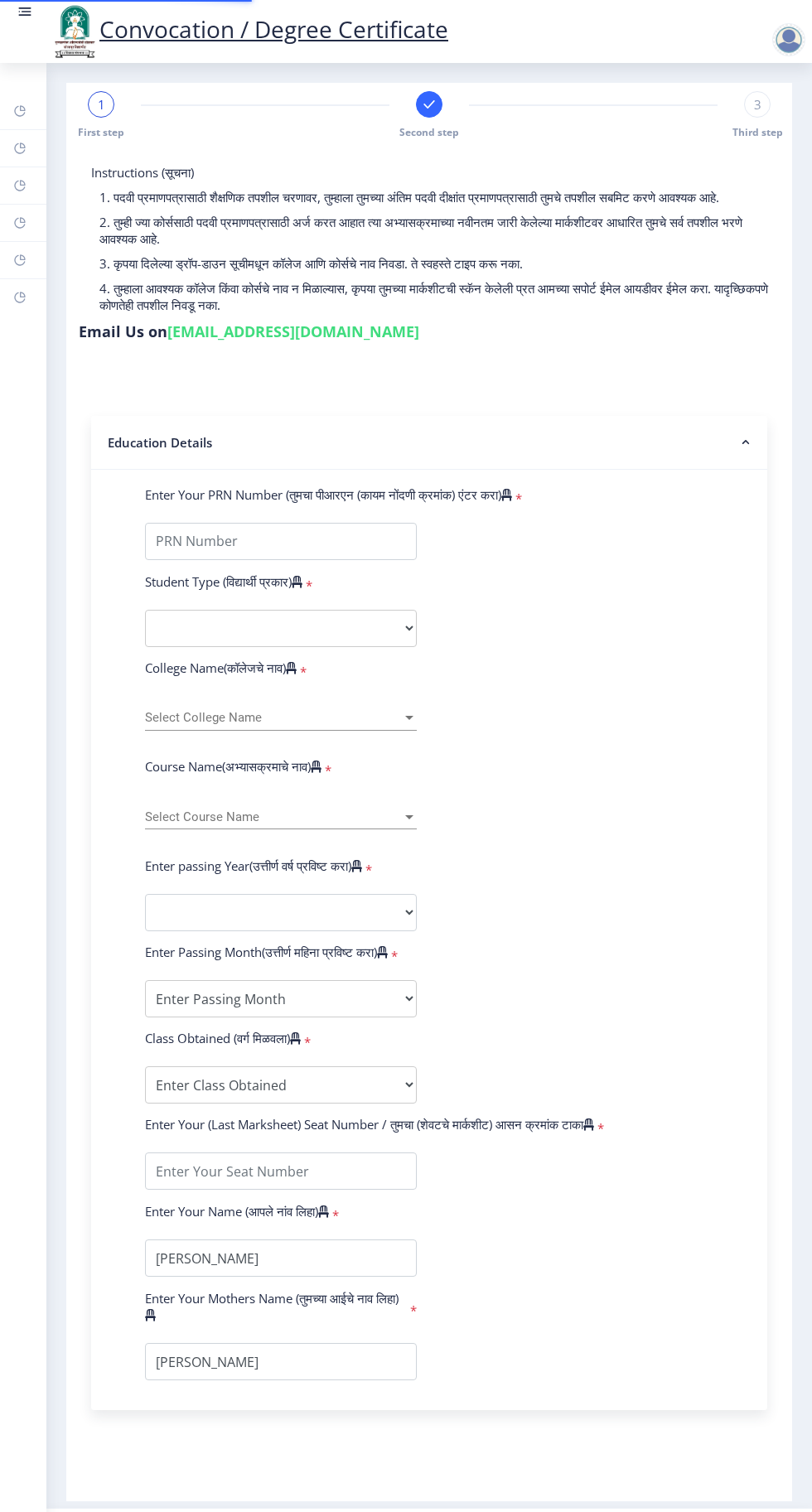
type input "2015032500073893"
select select "Regular"
select select "2018"
select select "April"
select select "Grade A"
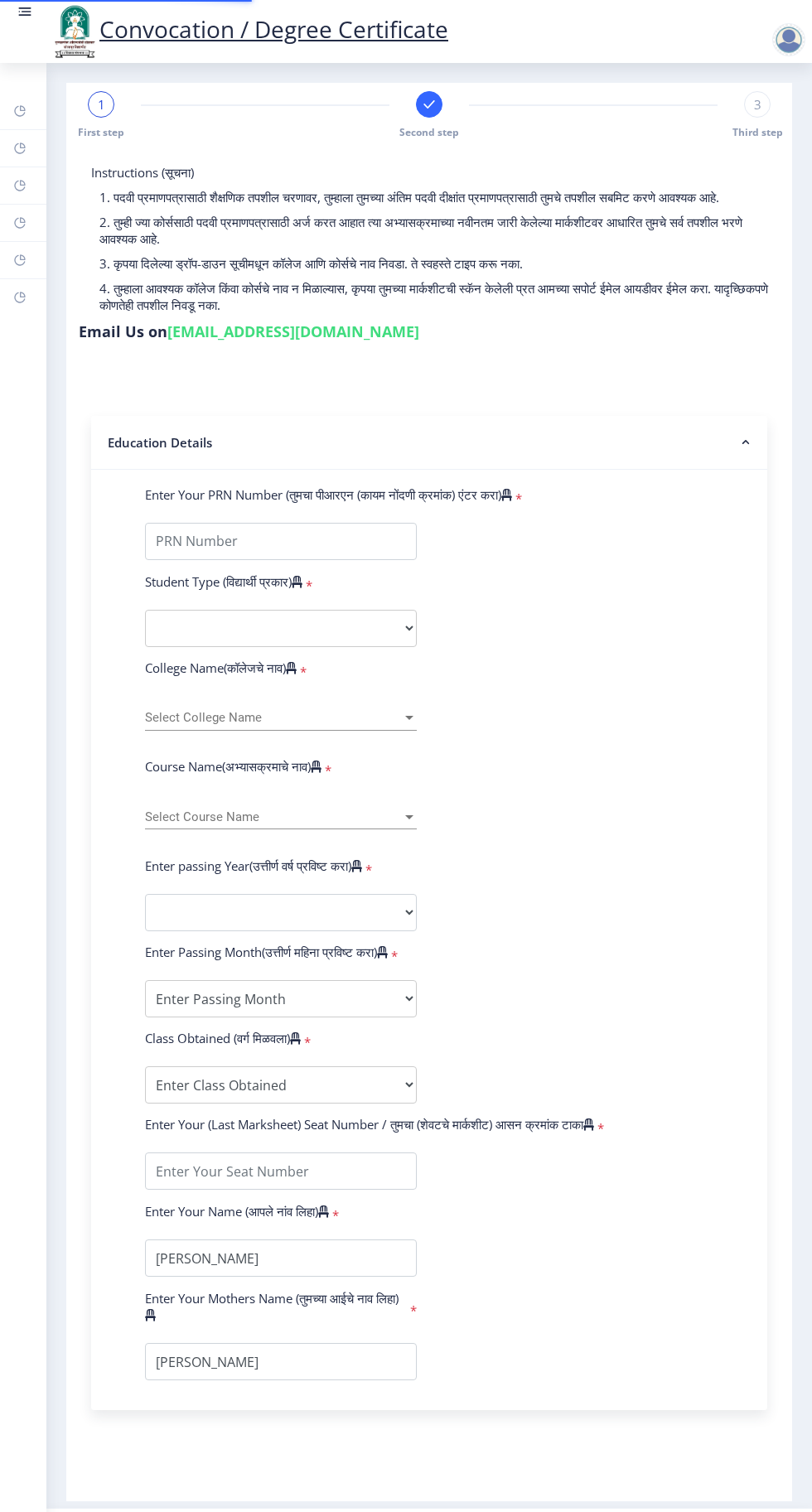
type input "185213"
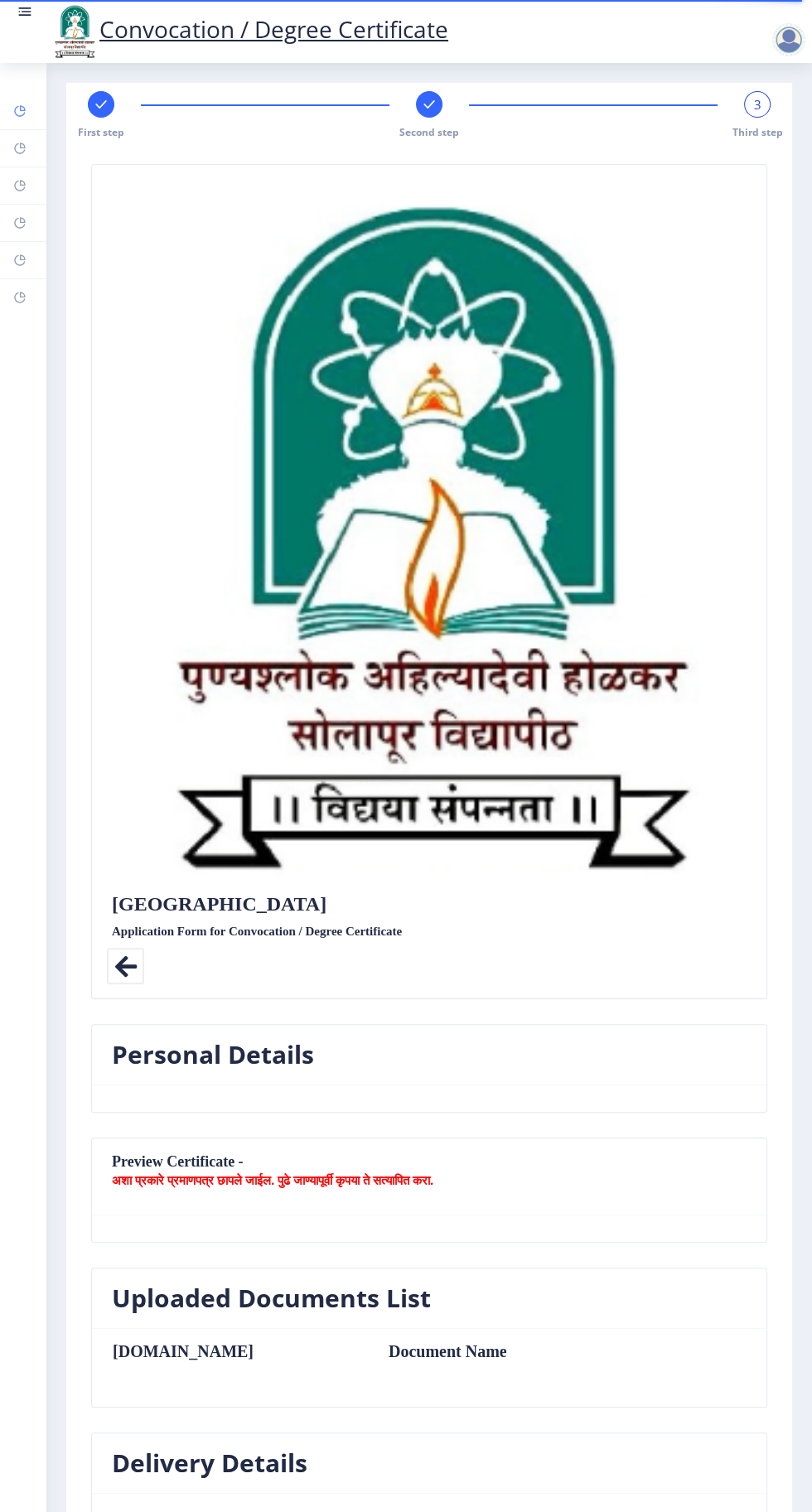
click at [22, 108] on rect at bounding box center [20, 111] width 13 height 13
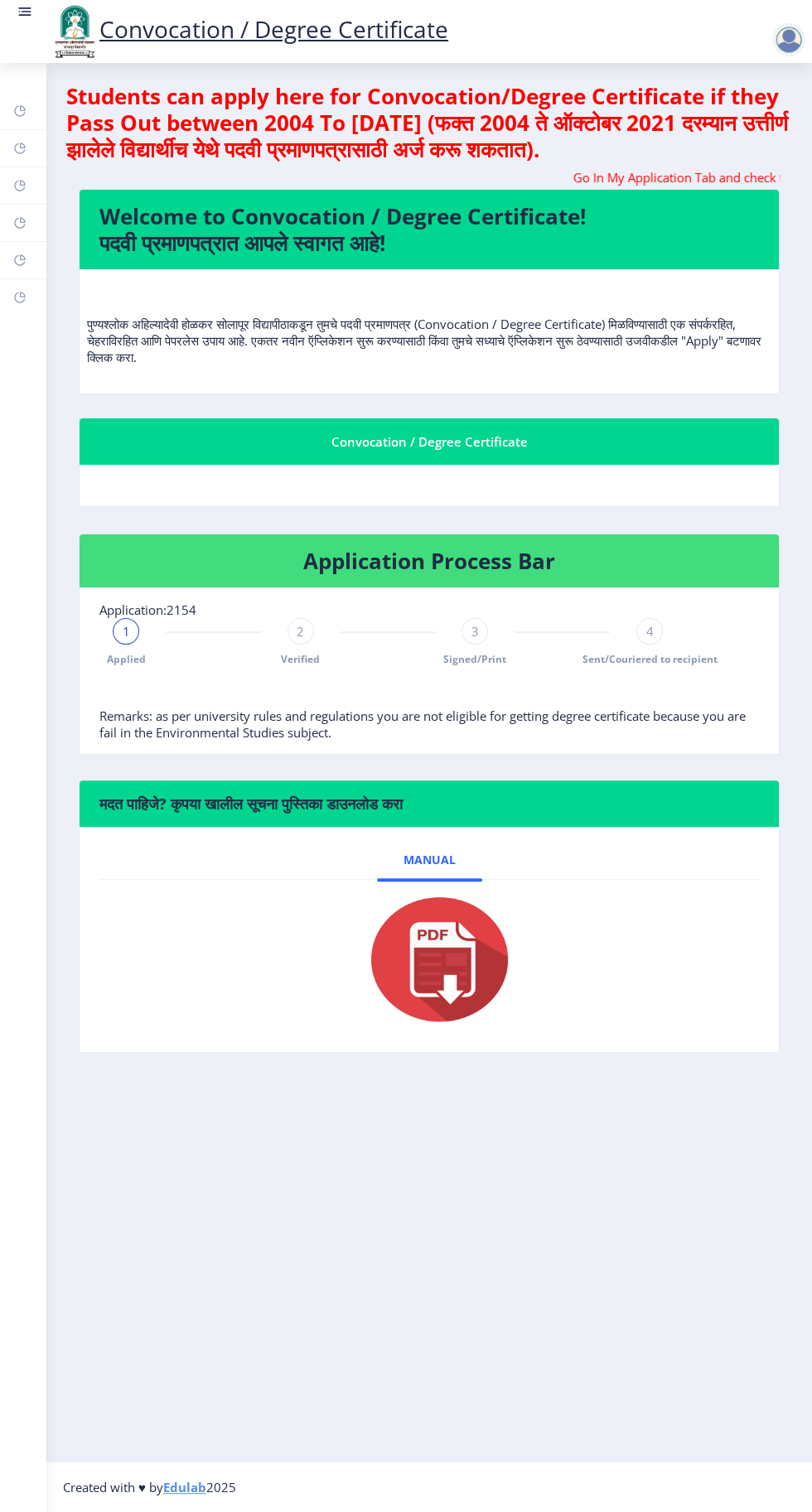
click at [451, 955] on img at bounding box center [429, 959] width 166 height 132
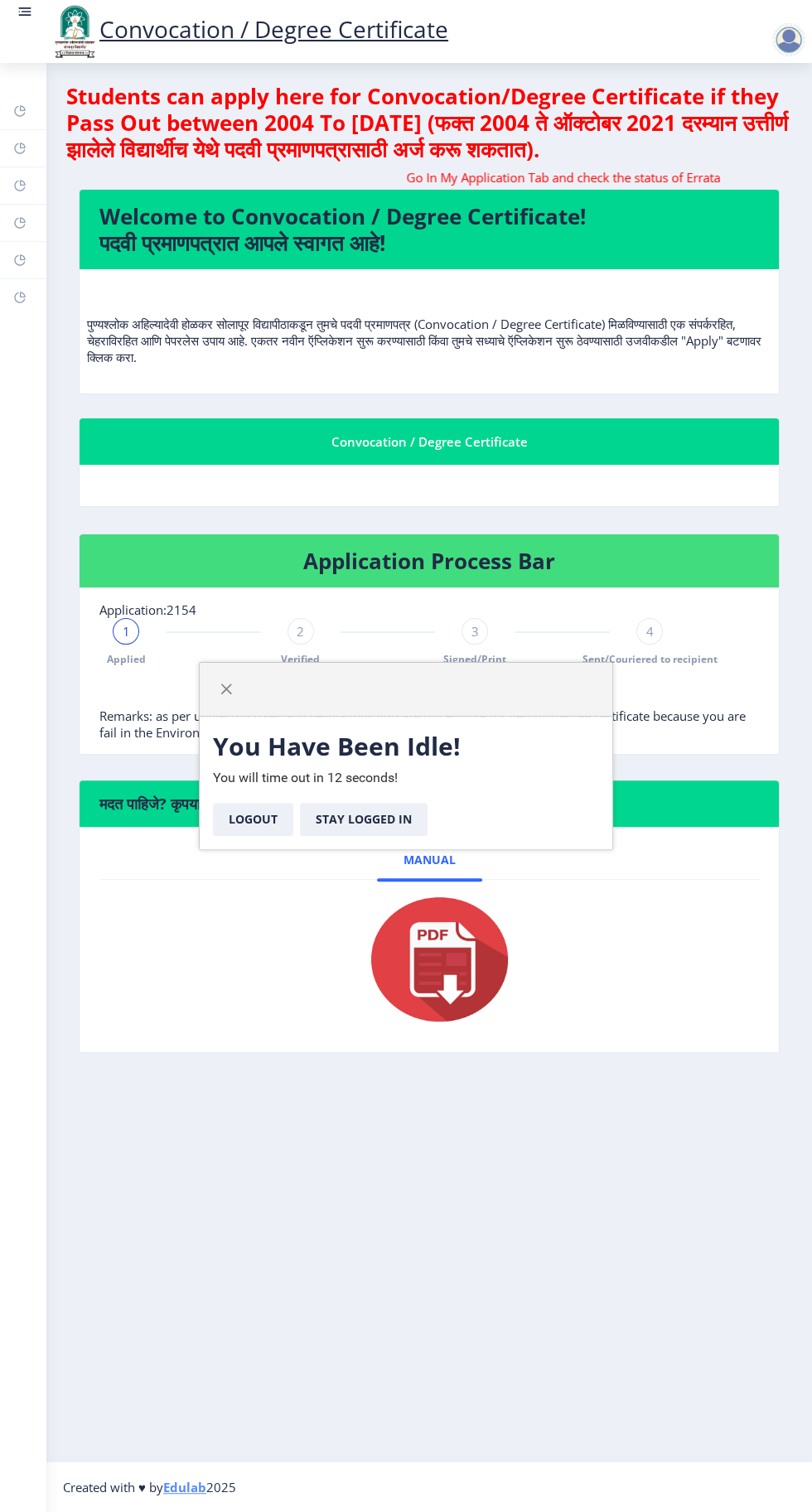
click at [504, 1243] on nb-layout-column "You Have Been Idle! You will time out in 12 seconds! Logout Stay Logged In Stud…" at bounding box center [428, 762] width 765 height 1398
click at [770, 39] on nb-action at bounding box center [792, 39] width 73 height 20
click at [784, 44] on div at bounding box center [788, 39] width 34 height 34
click at [767, 69] on link "Change Password" at bounding box center [745, 88] width 132 height 39
